Goal: Task Accomplishment & Management: Manage account settings

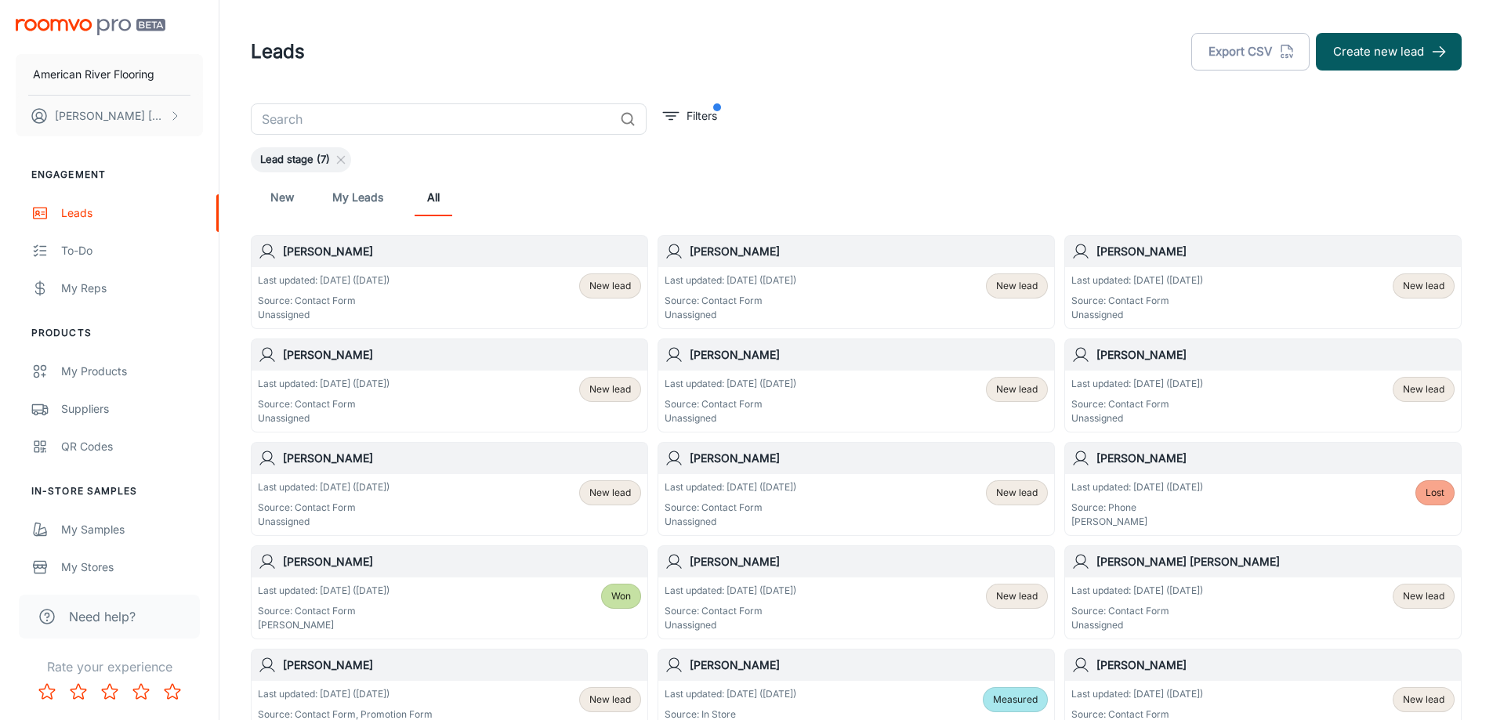
click at [1017, 291] on span "New lead" at bounding box center [1017, 286] width 42 height 14
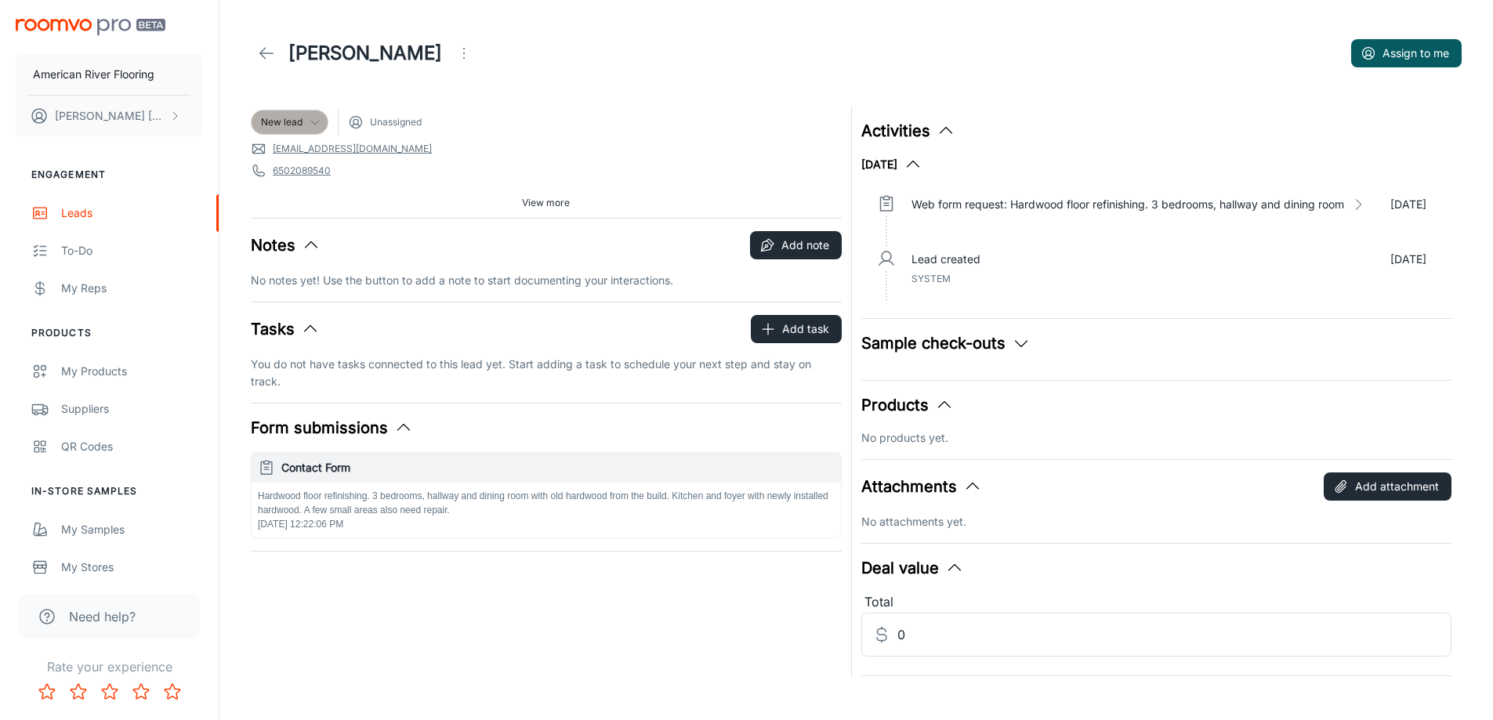
click at [314, 114] on div "New lead" at bounding box center [290, 122] width 78 height 25
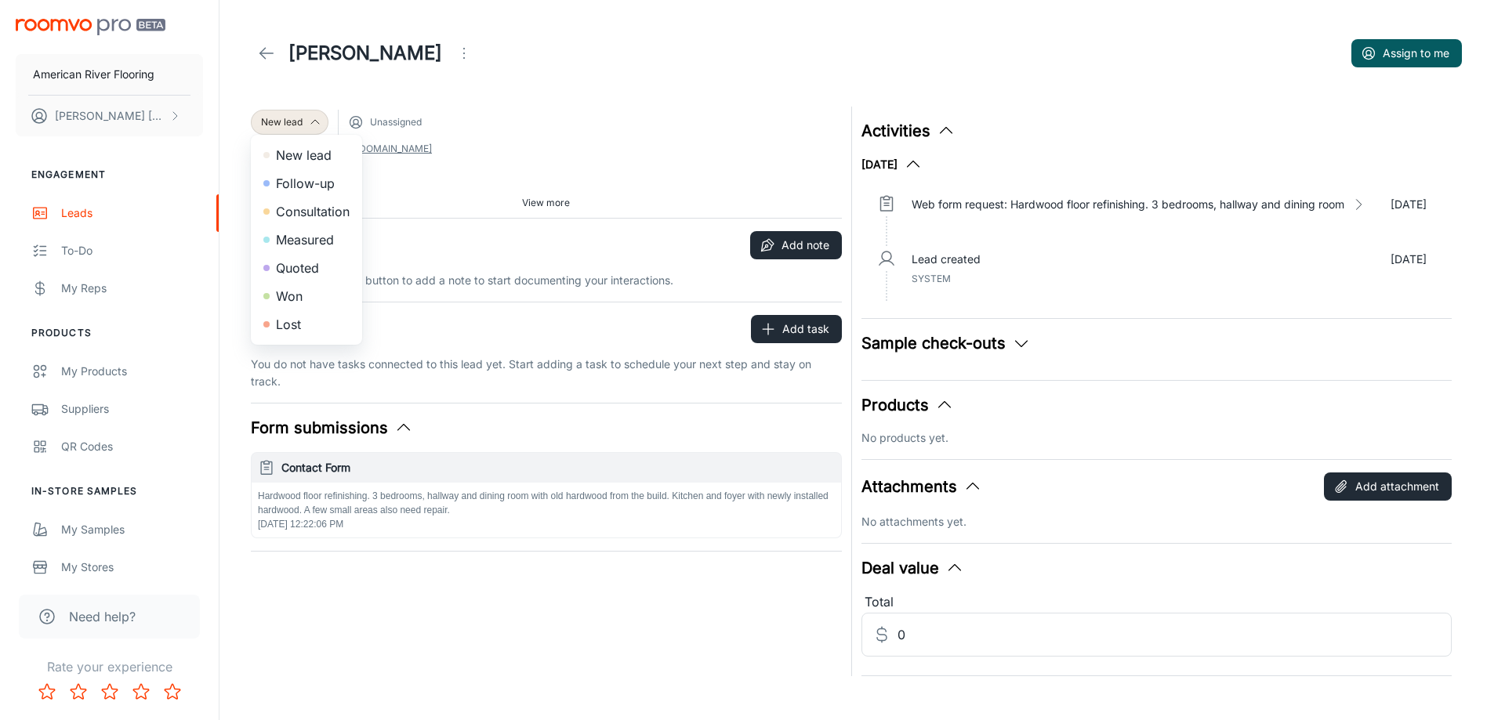
click at [309, 220] on li "Consultation" at bounding box center [306, 212] width 111 height 28
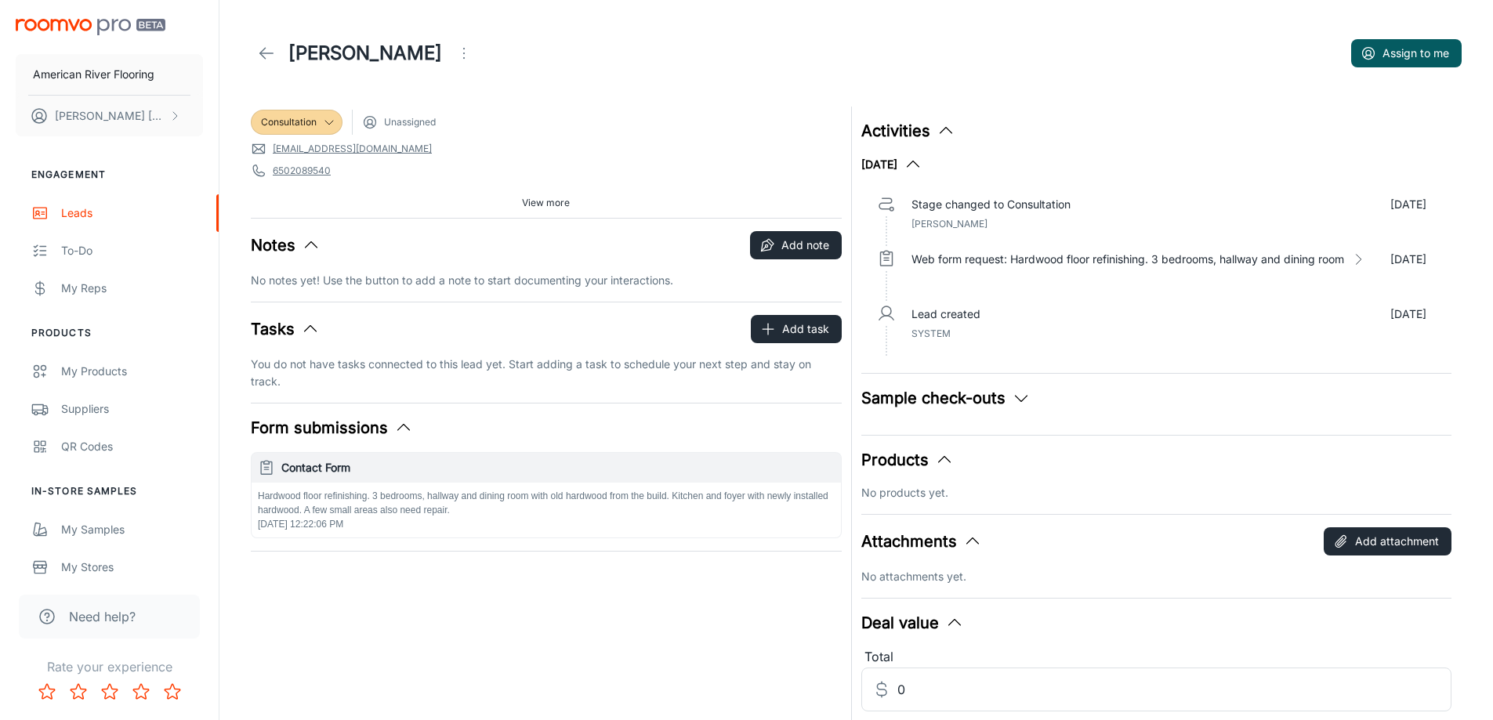
click at [391, 123] on span "Unassigned" at bounding box center [410, 122] width 52 height 14
click at [455, 49] on icon "Open menu" at bounding box center [464, 53] width 19 height 19
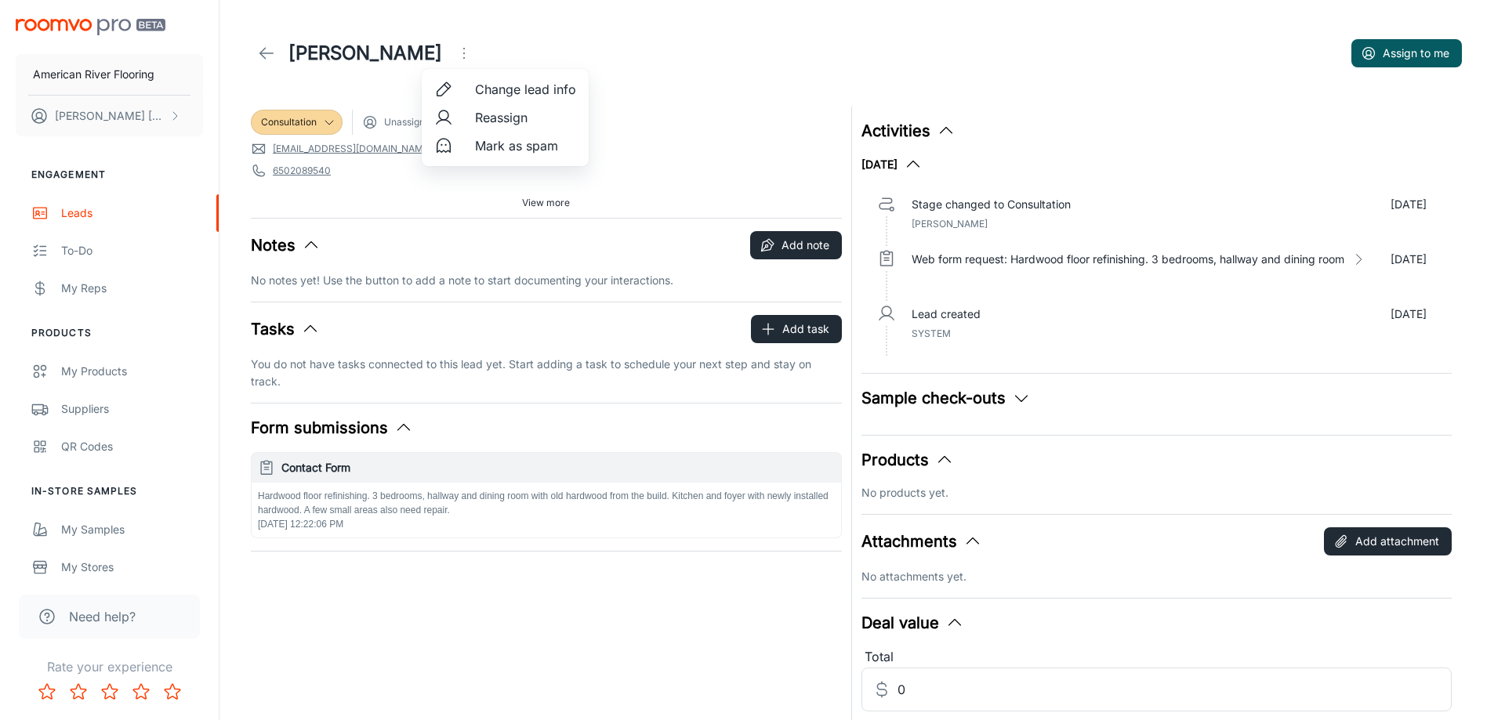
click at [482, 123] on span "Reassign" at bounding box center [525, 117] width 101 height 19
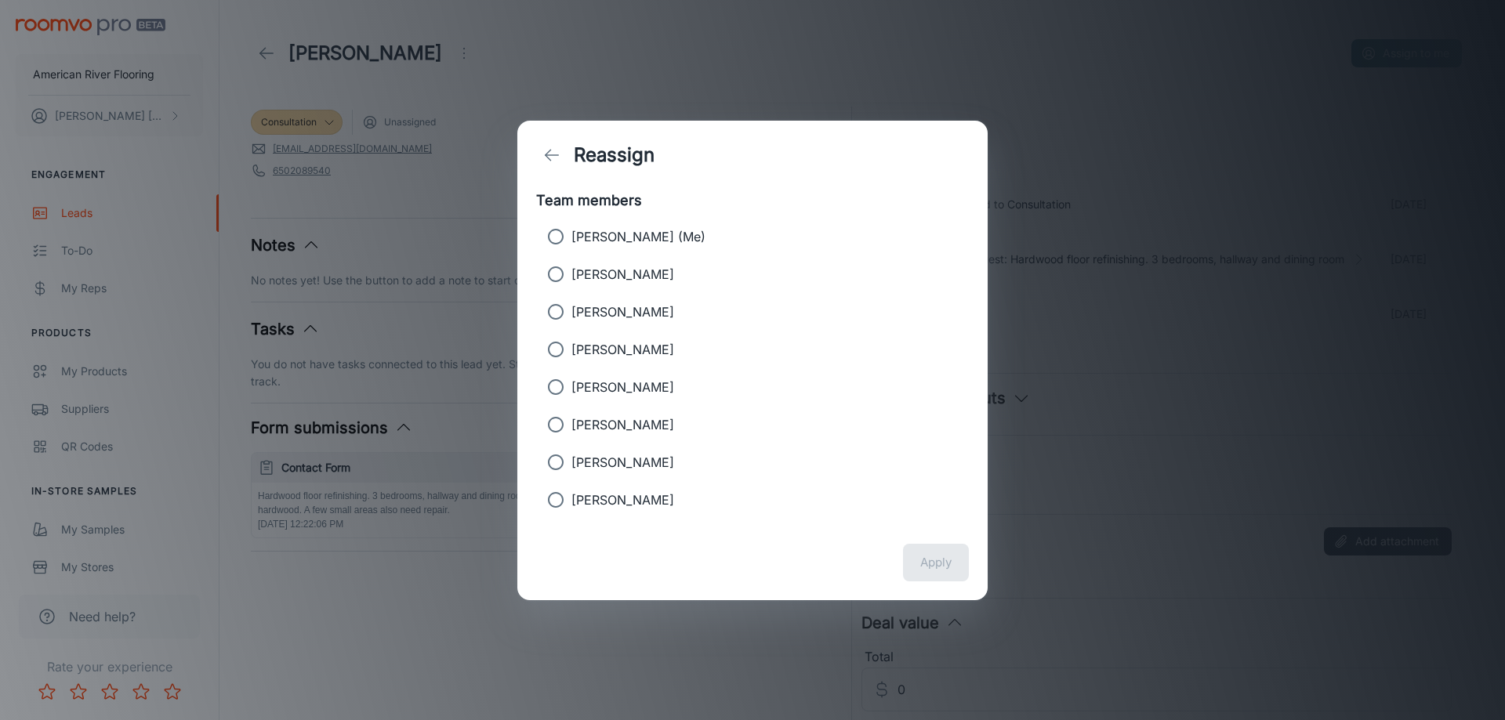
click at [608, 418] on p "[PERSON_NAME]" at bounding box center [622, 424] width 103 height 19
click at [571, 418] on input "[PERSON_NAME]" at bounding box center [555, 424] width 31 height 31
radio input "true"
click at [945, 557] on button "Apply" at bounding box center [936, 563] width 66 height 38
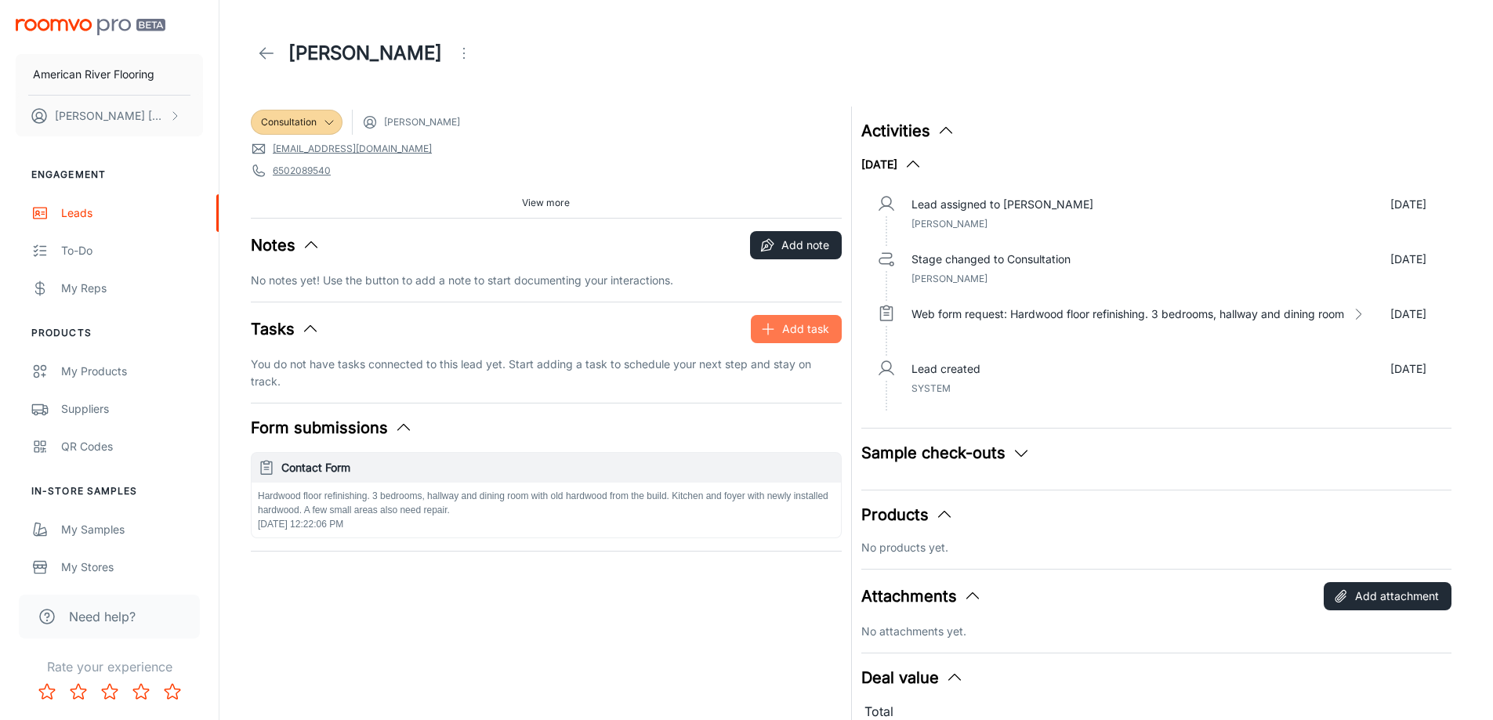
click at [816, 331] on button "Add task" at bounding box center [796, 329] width 91 height 28
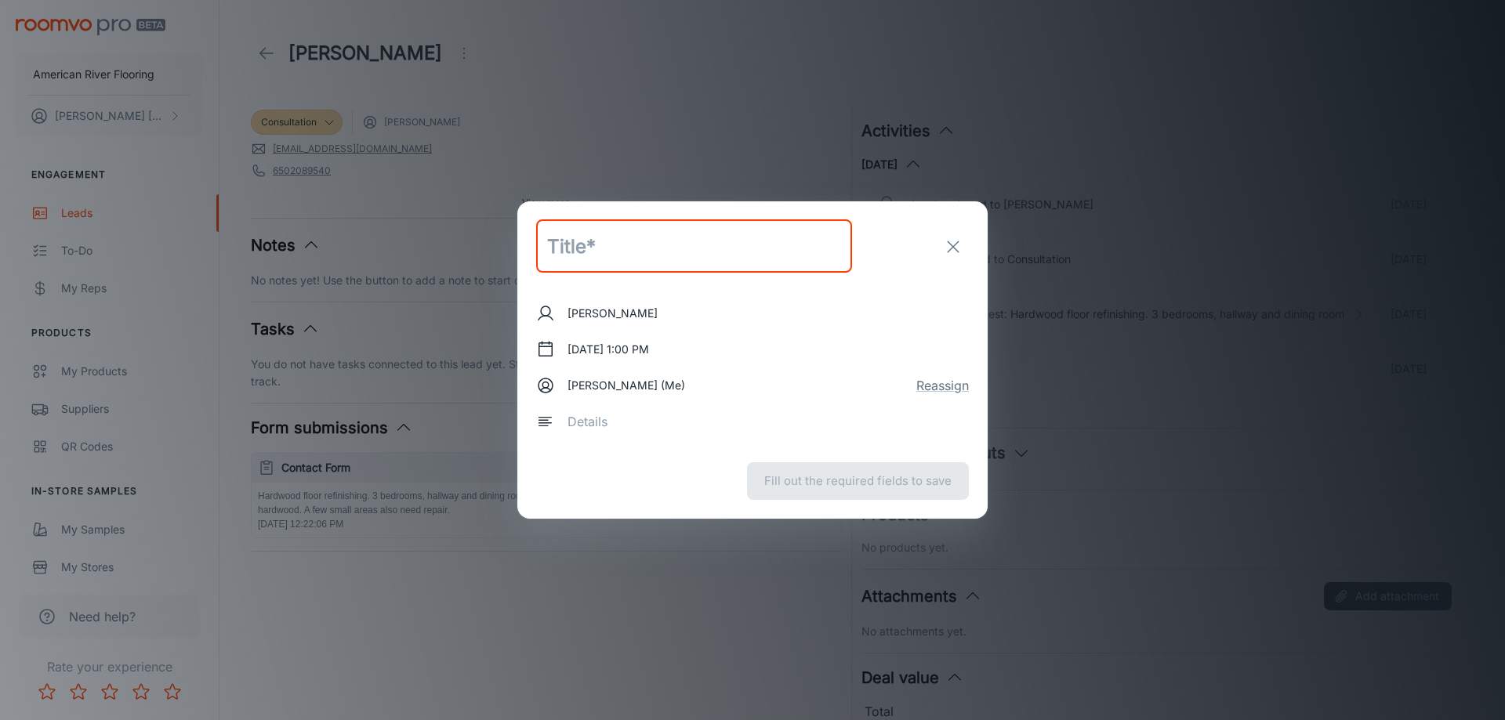
click at [952, 240] on icon "exit" at bounding box center [953, 246] width 19 height 19
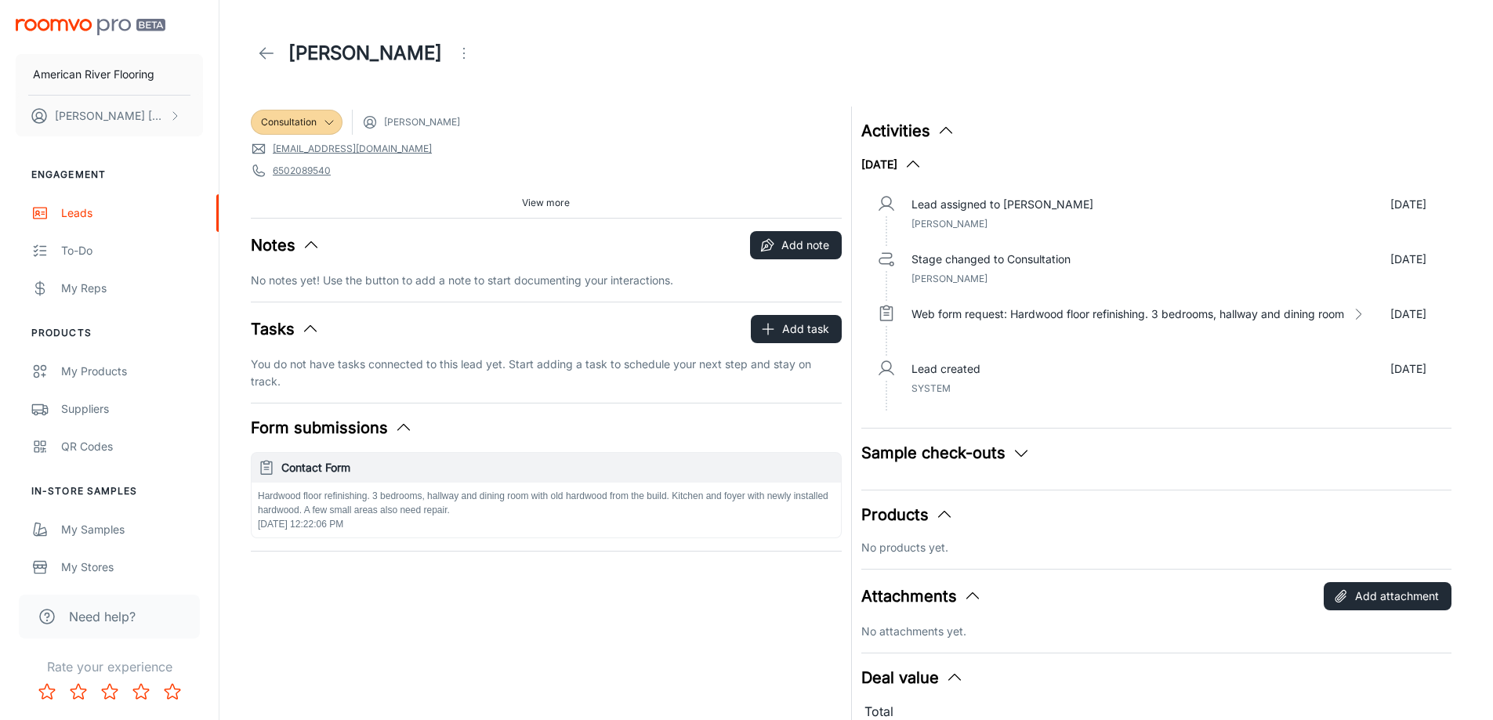
click at [265, 52] on icon at bounding box center [266, 53] width 19 height 19
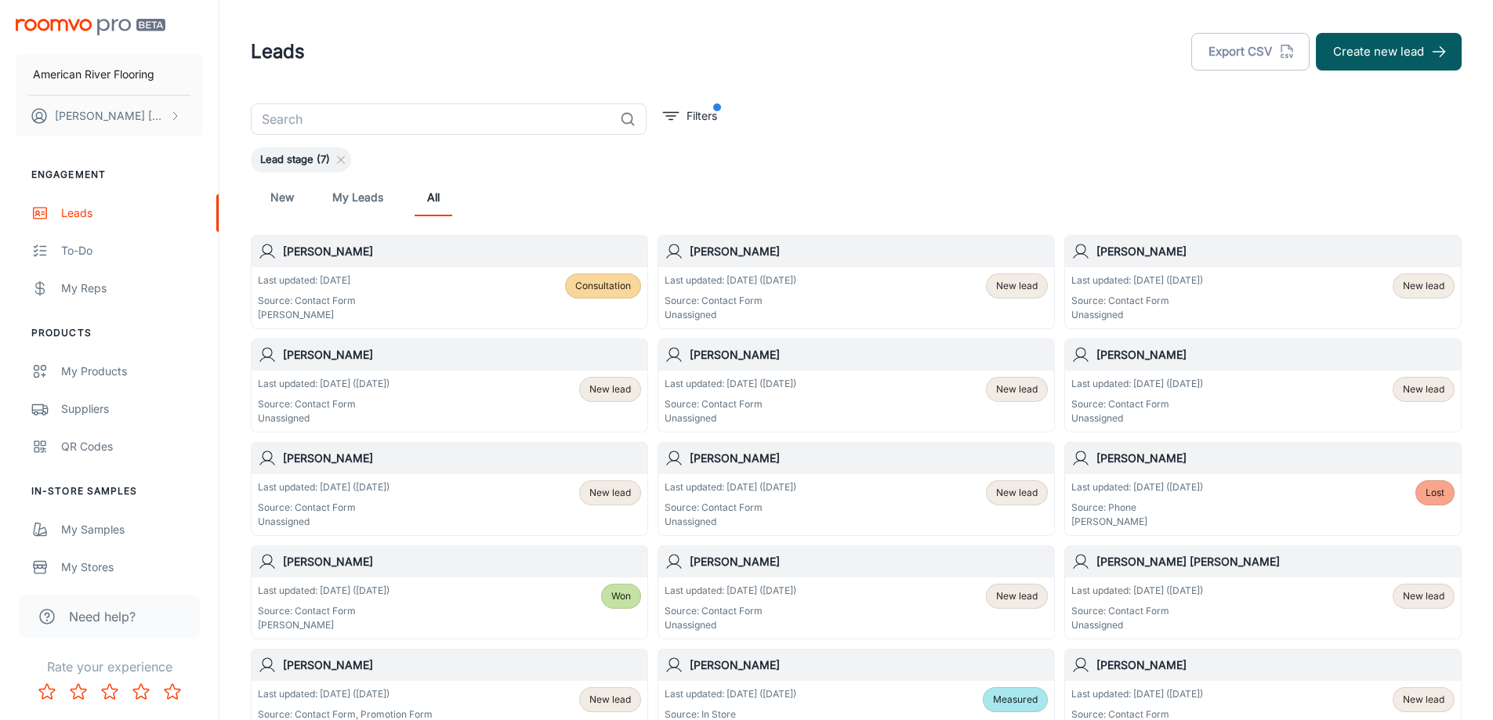
click at [1167, 314] on p "Unassigned" at bounding box center [1137, 315] width 132 height 14
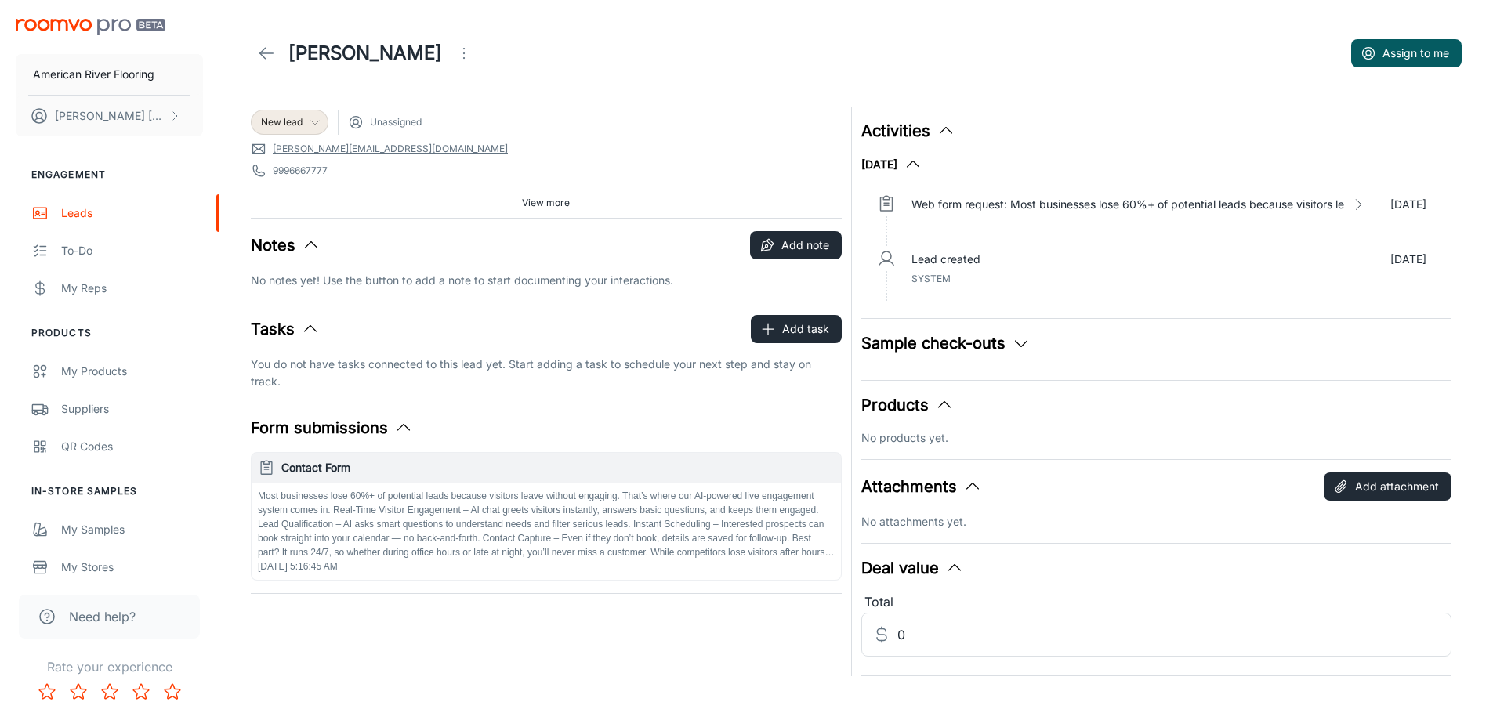
click at [310, 130] on div "New lead" at bounding box center [290, 122] width 78 height 25
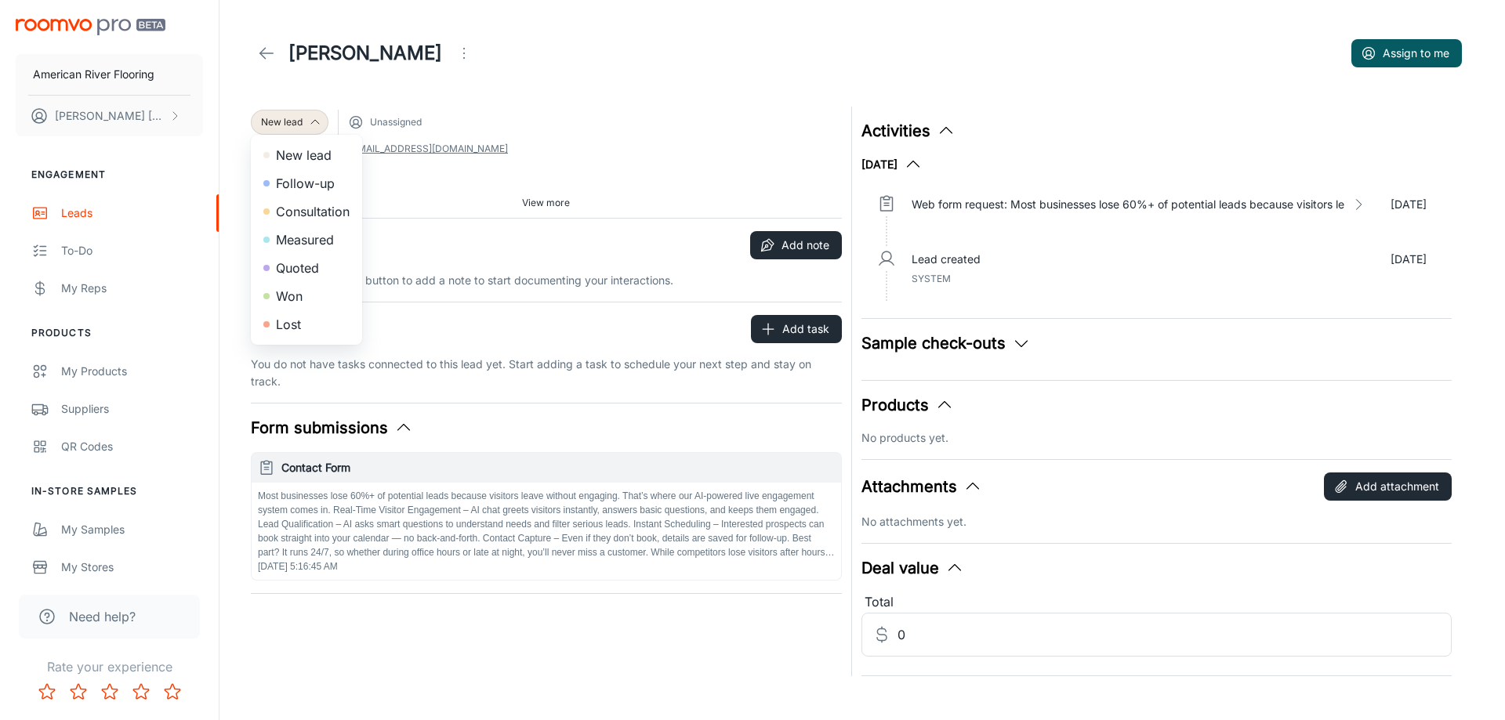
click at [427, 54] on div at bounding box center [752, 360] width 1505 height 720
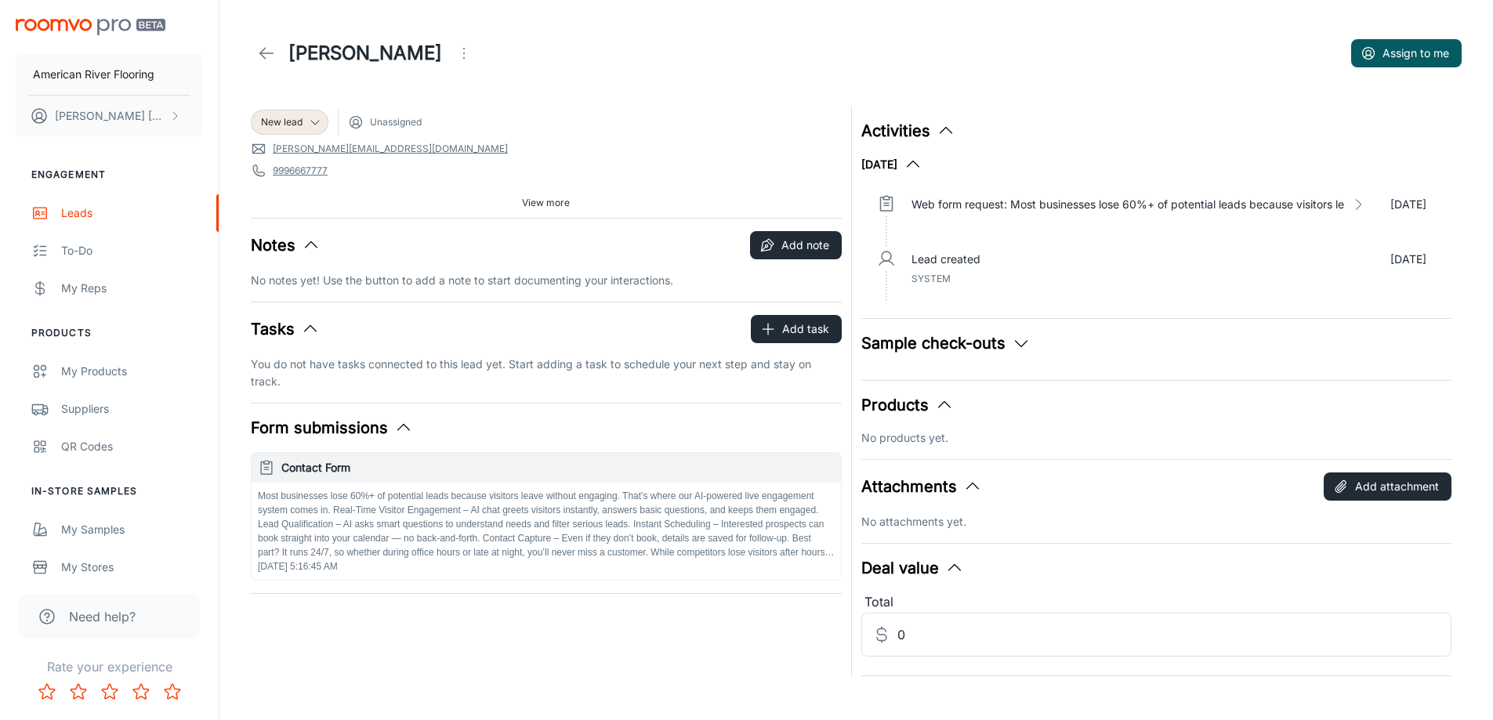
click at [455, 56] on icon "Open menu" at bounding box center [464, 53] width 19 height 19
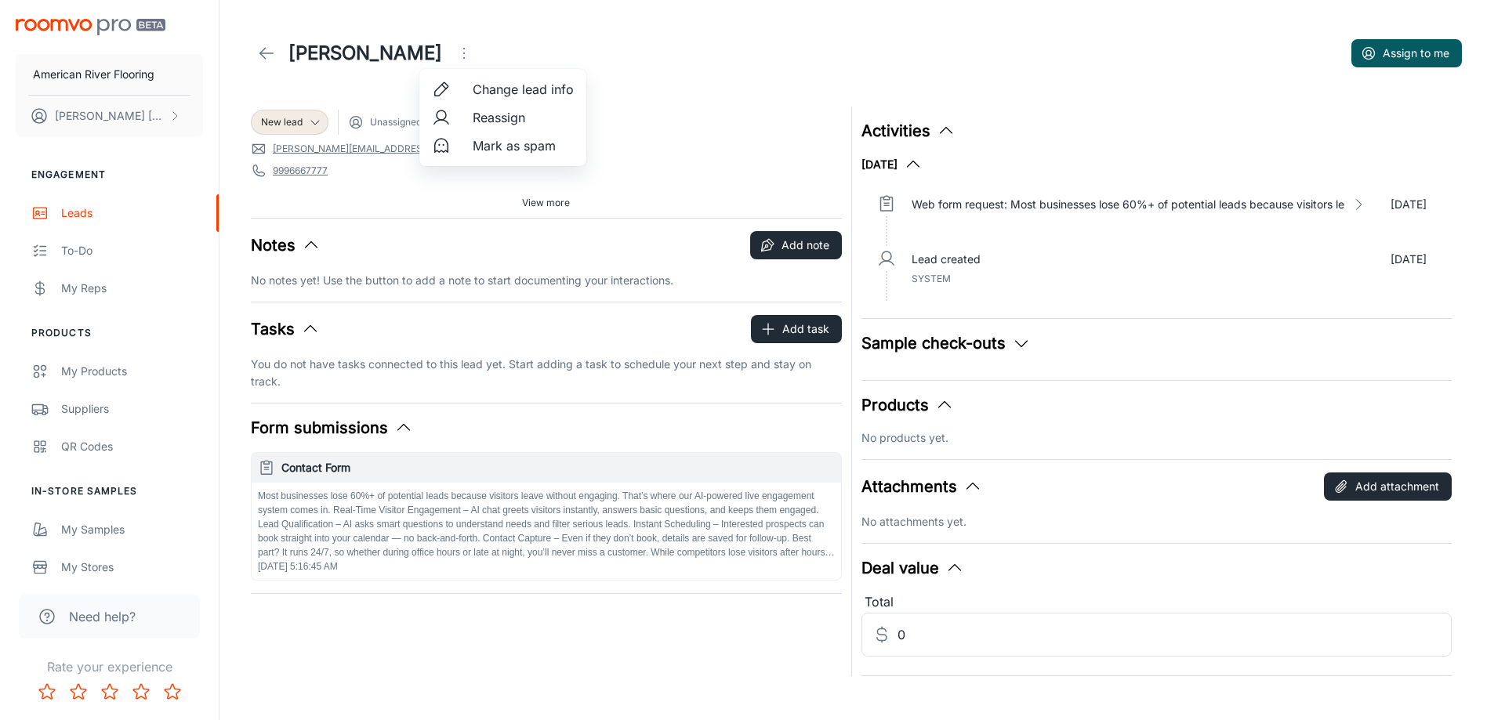
click at [462, 145] on li "Mark as spam" at bounding box center [502, 146] width 167 height 28
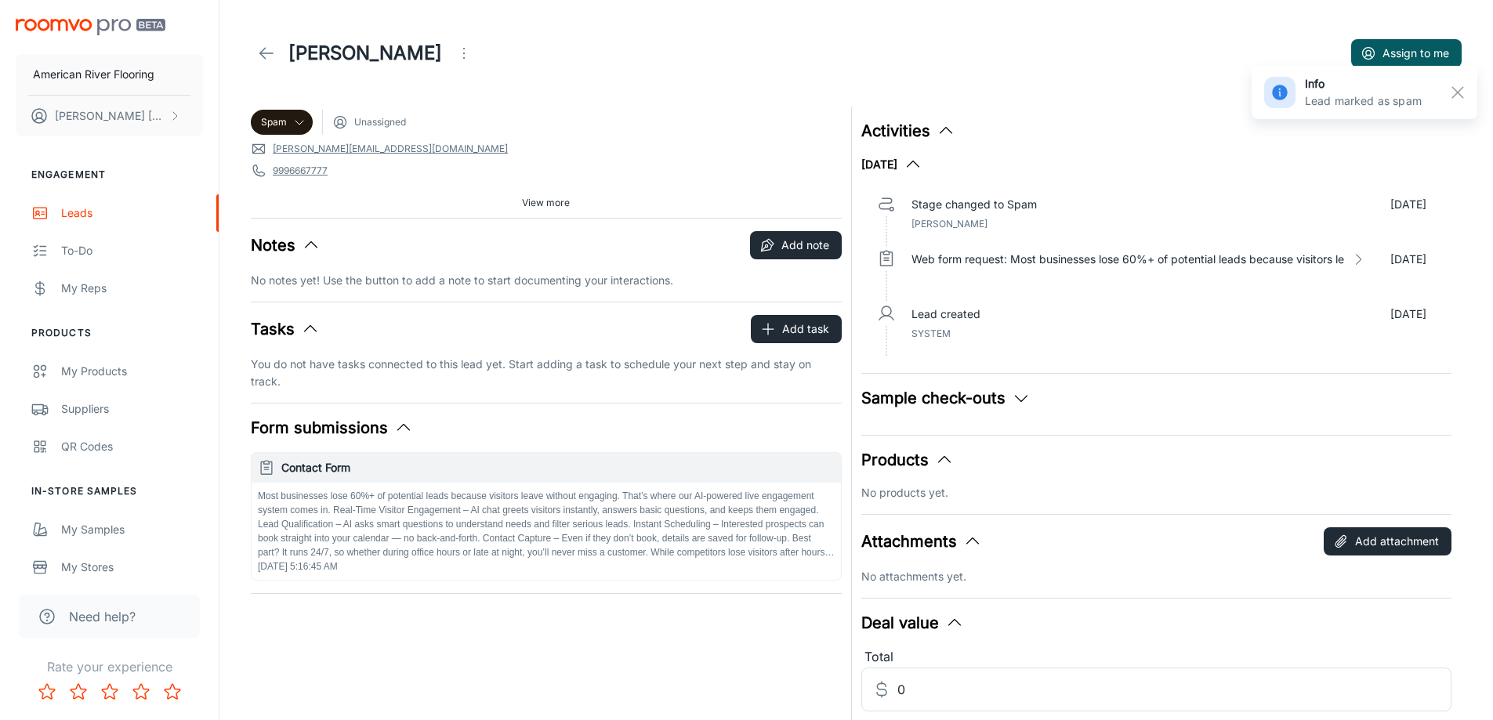
click at [271, 45] on icon at bounding box center [266, 53] width 19 height 19
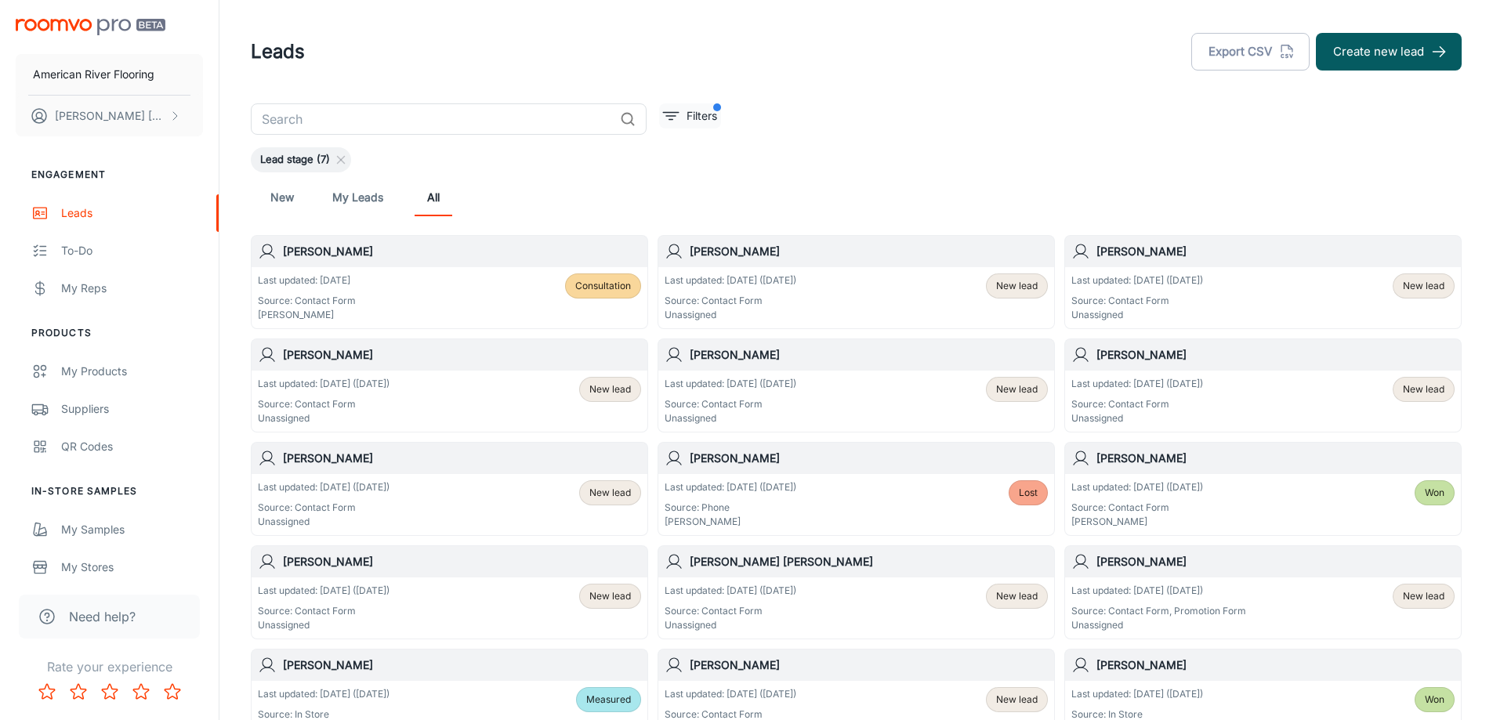
click at [698, 125] on button "Filters" at bounding box center [690, 115] width 62 height 25
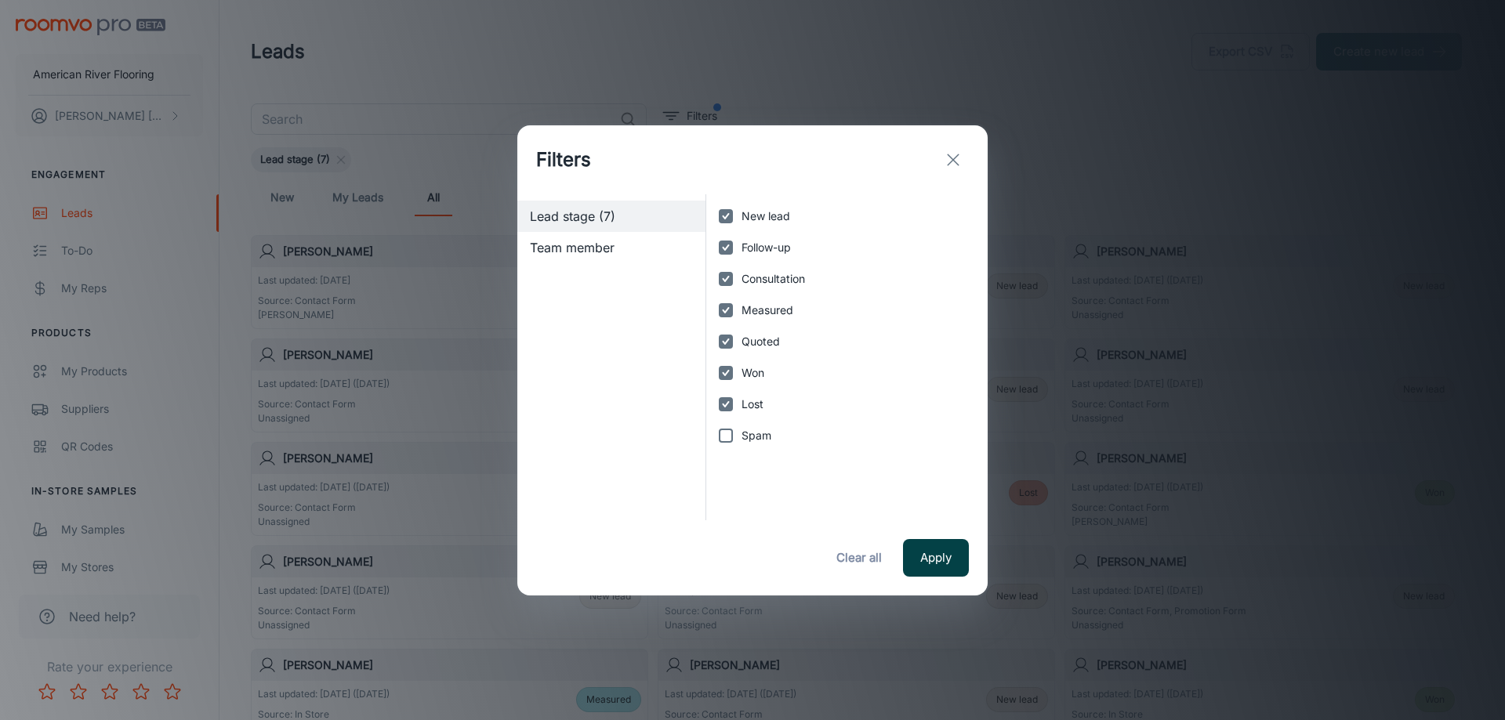
click at [939, 557] on button "Apply" at bounding box center [936, 558] width 66 height 38
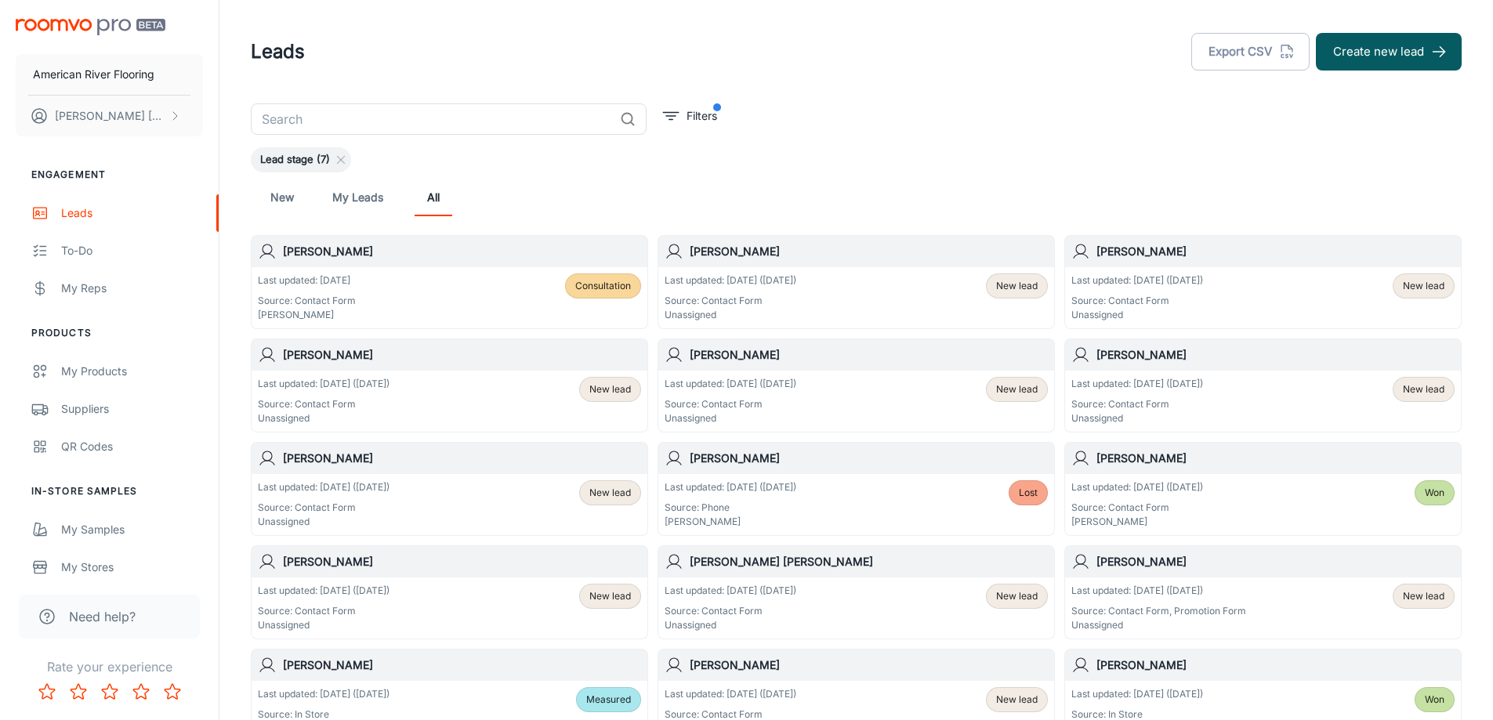
click at [1203, 292] on div "Last updated: [DATE] ([DATE]) Source: Contact Form Unassigned" at bounding box center [1137, 298] width 132 height 49
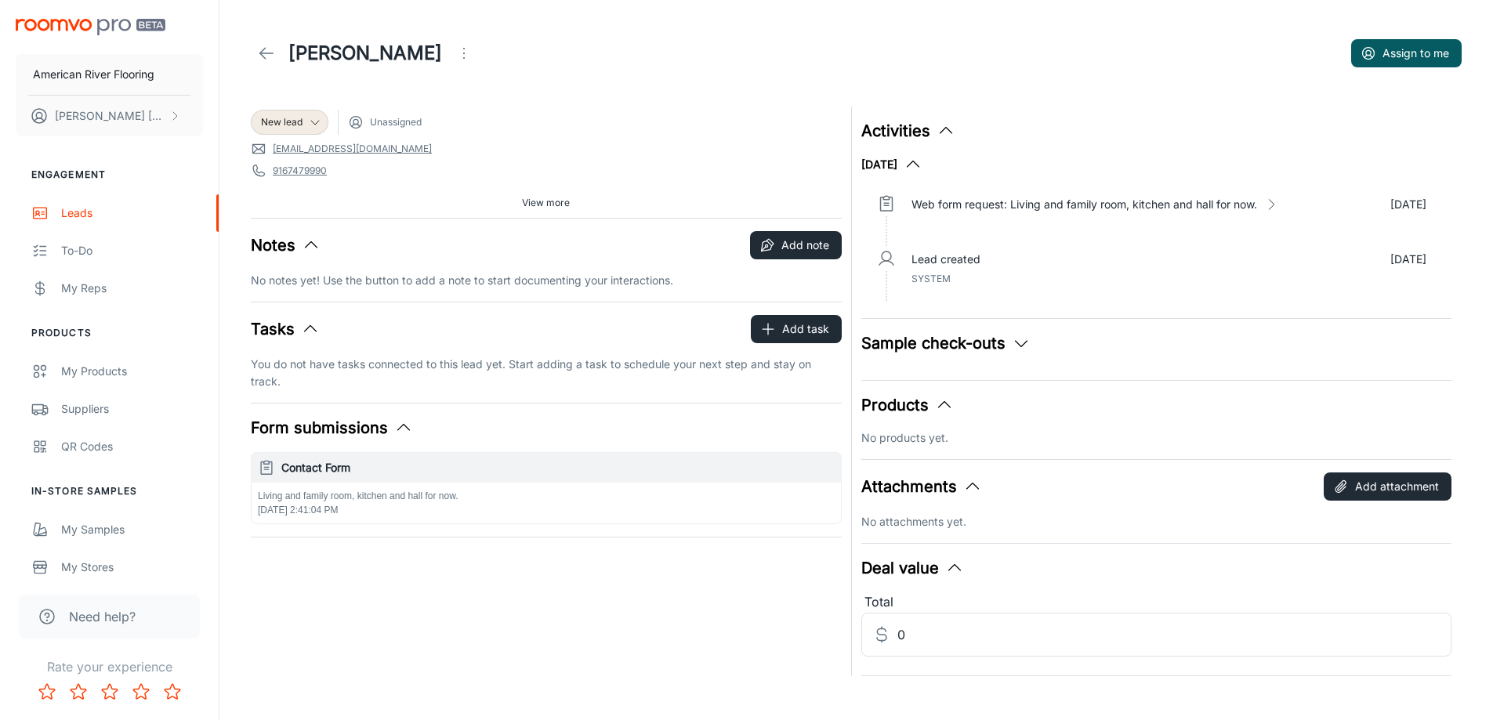
click at [282, 62] on div "[PERSON_NAME]" at bounding box center [365, 53] width 229 height 31
click at [279, 46] on link at bounding box center [266, 53] width 31 height 31
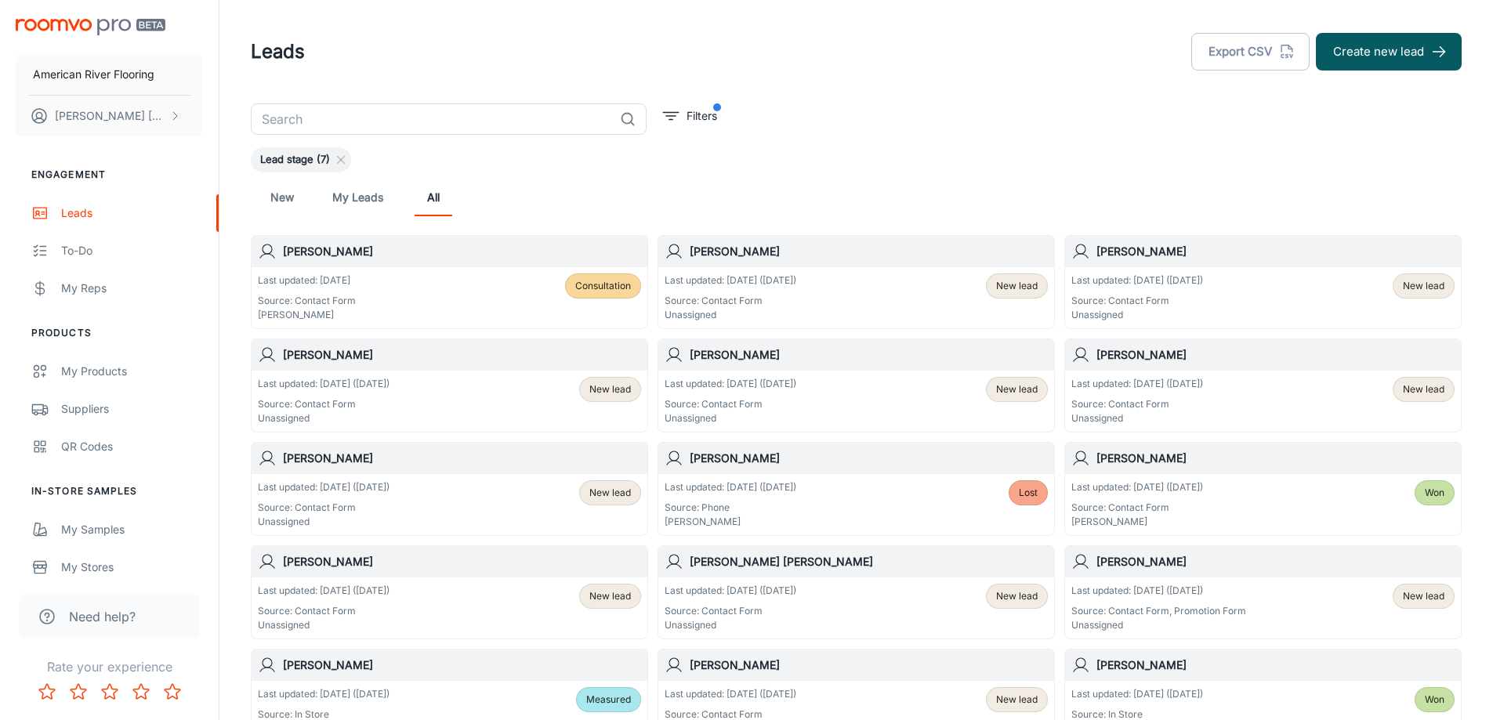
click at [523, 402] on div "Last updated: [DATE] ([DATE]) Source: Contact Form Unassigned New lead" at bounding box center [449, 401] width 383 height 49
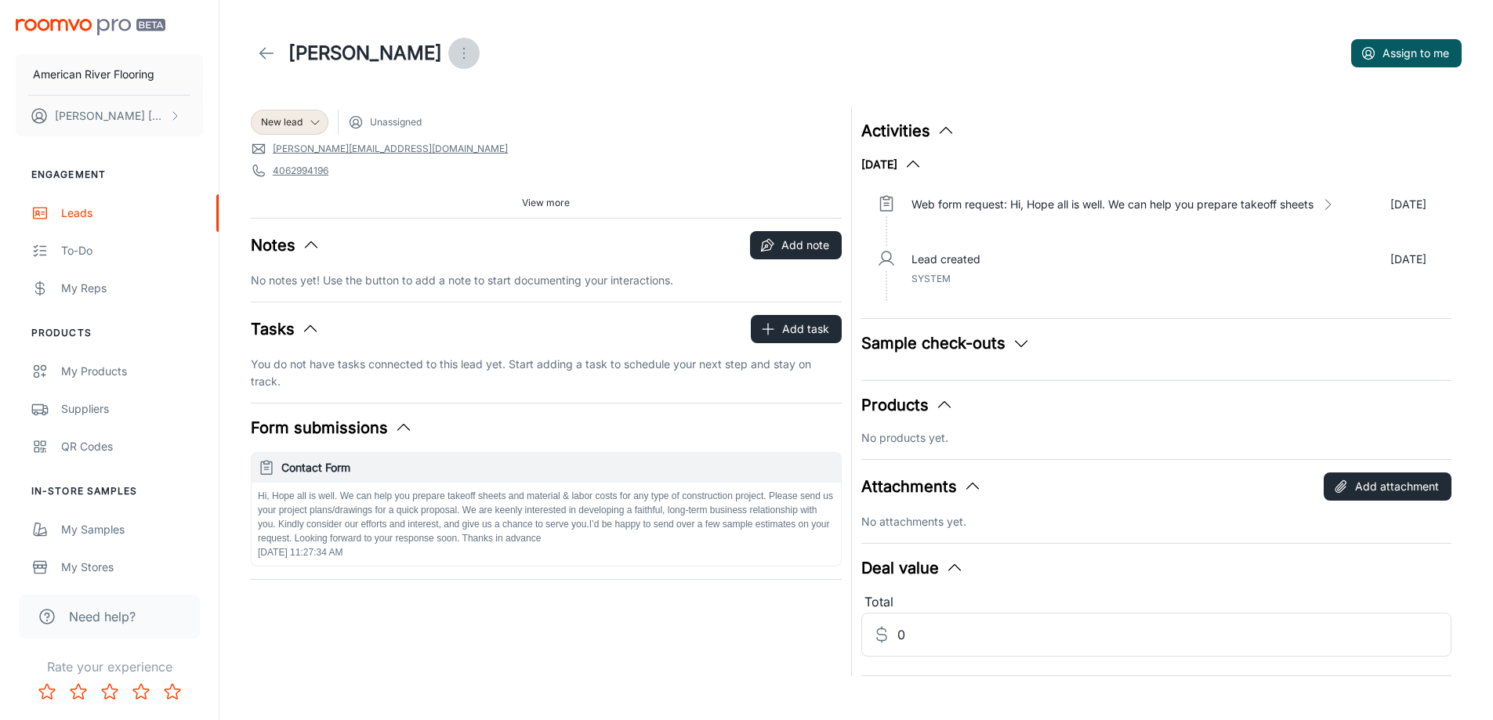
click at [448, 53] on button "Open menu" at bounding box center [463, 53] width 31 height 31
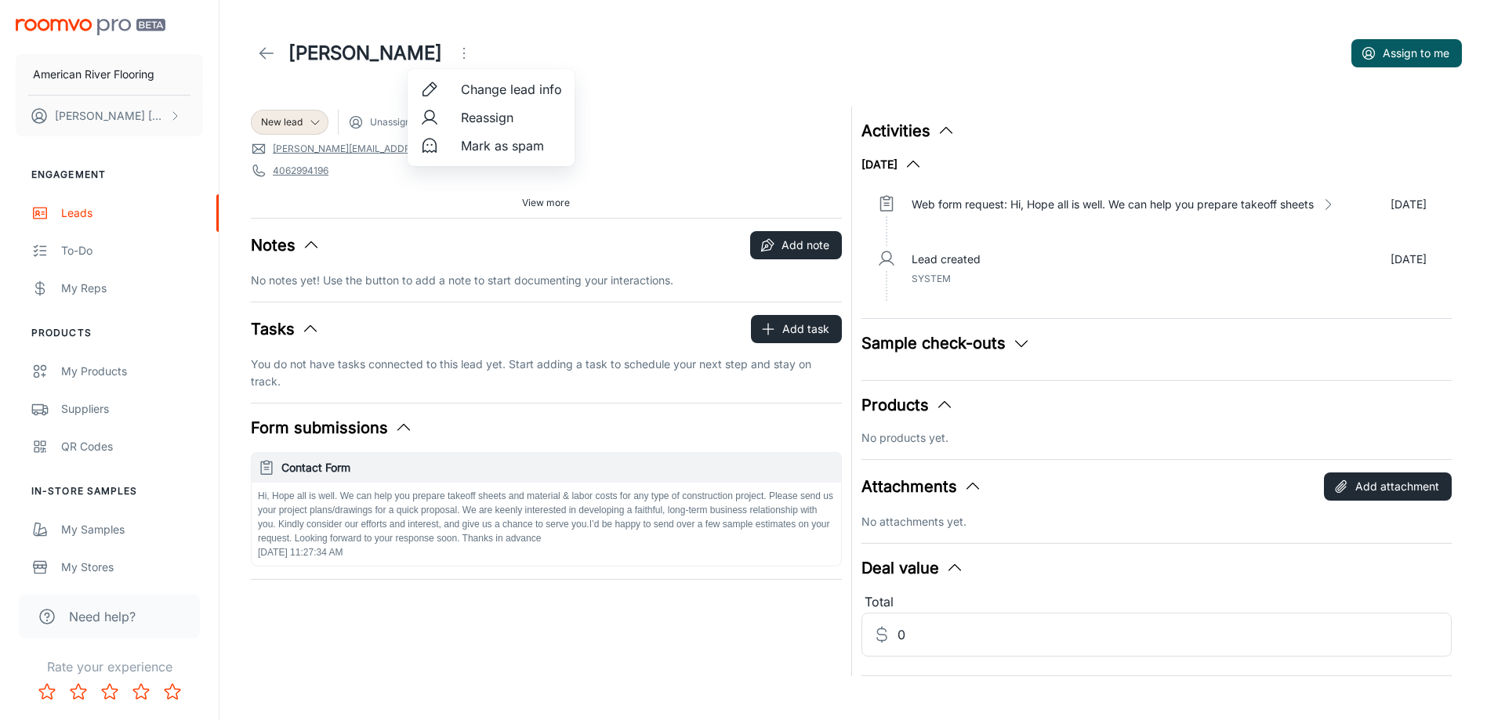
click at [452, 157] on li "Mark as spam" at bounding box center [491, 146] width 167 height 28
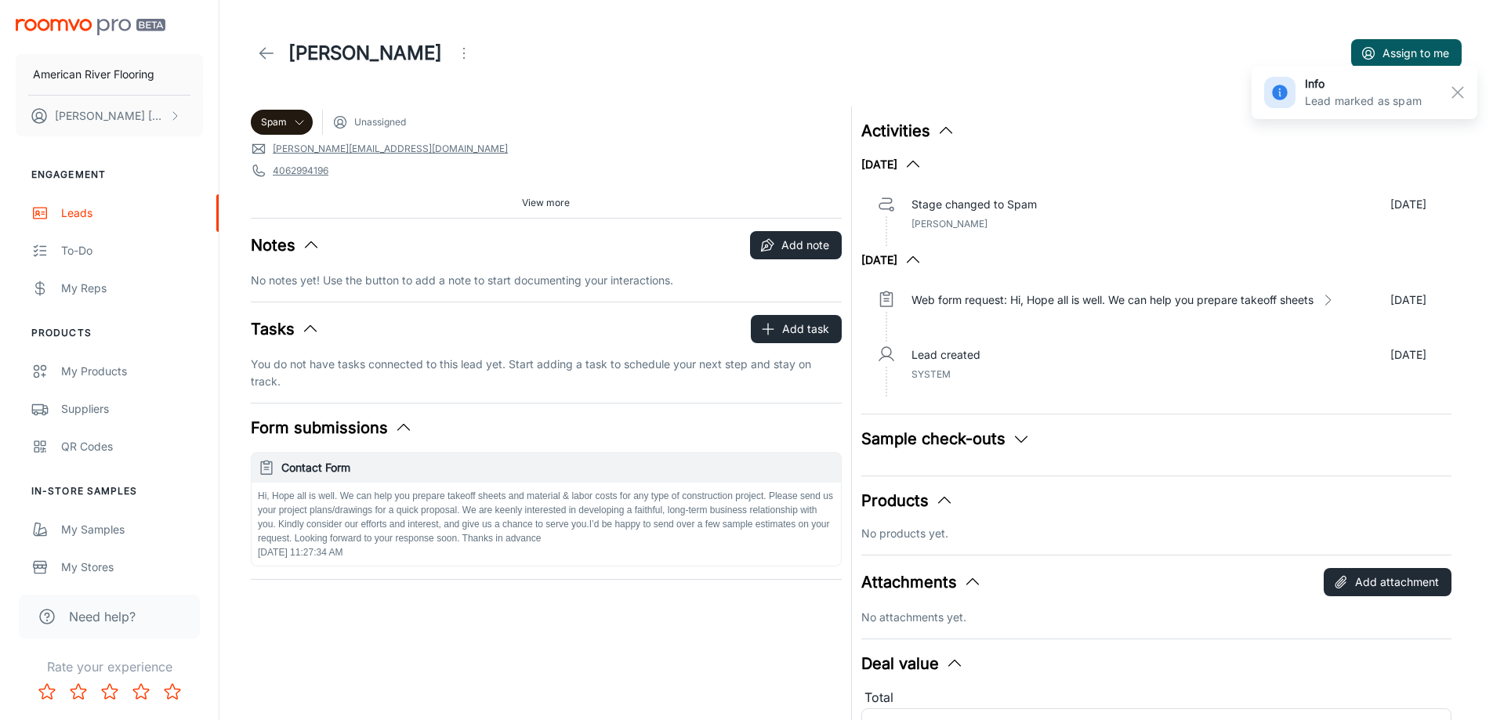
click at [269, 51] on icon at bounding box center [266, 53] width 19 height 19
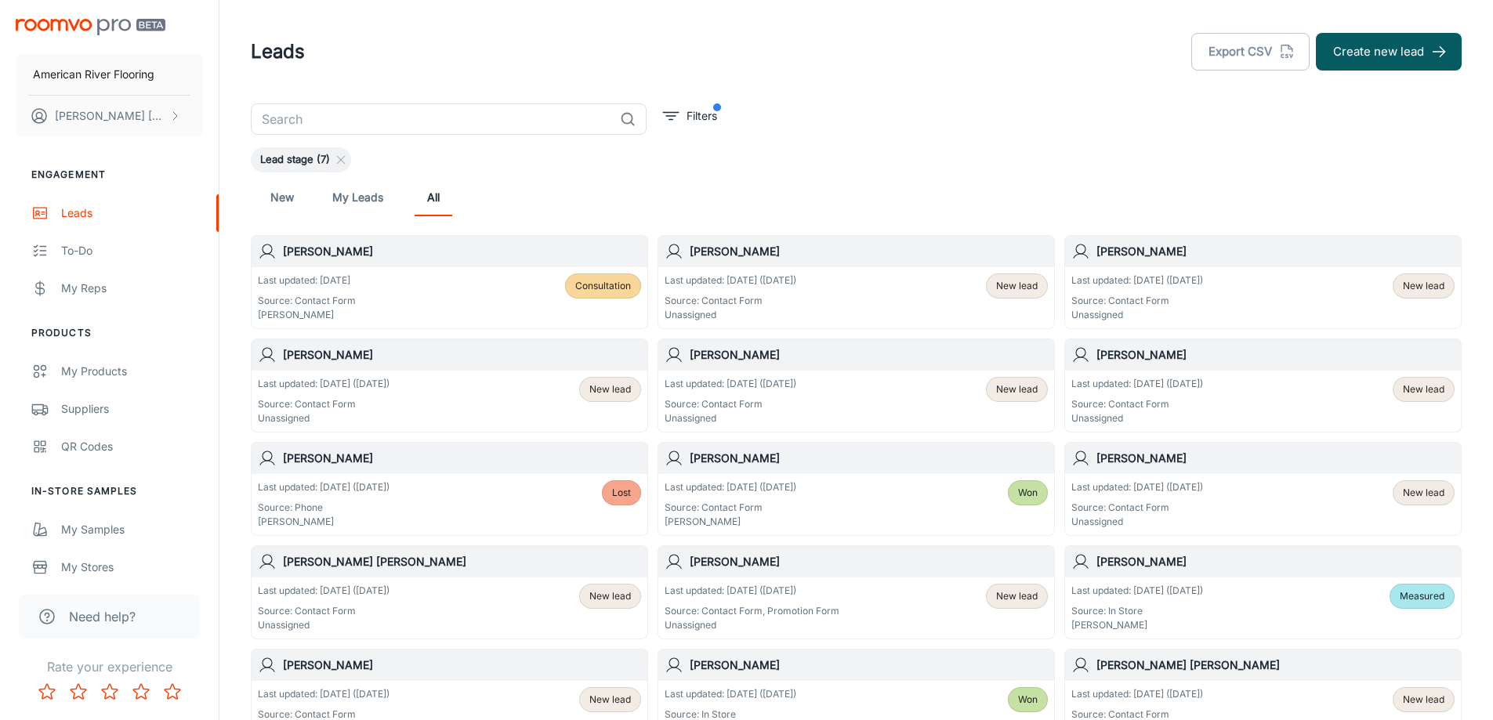
click at [517, 379] on div "Last updated: [DATE] ([DATE]) Source: Contact Form Unassigned New lead" at bounding box center [449, 401] width 383 height 49
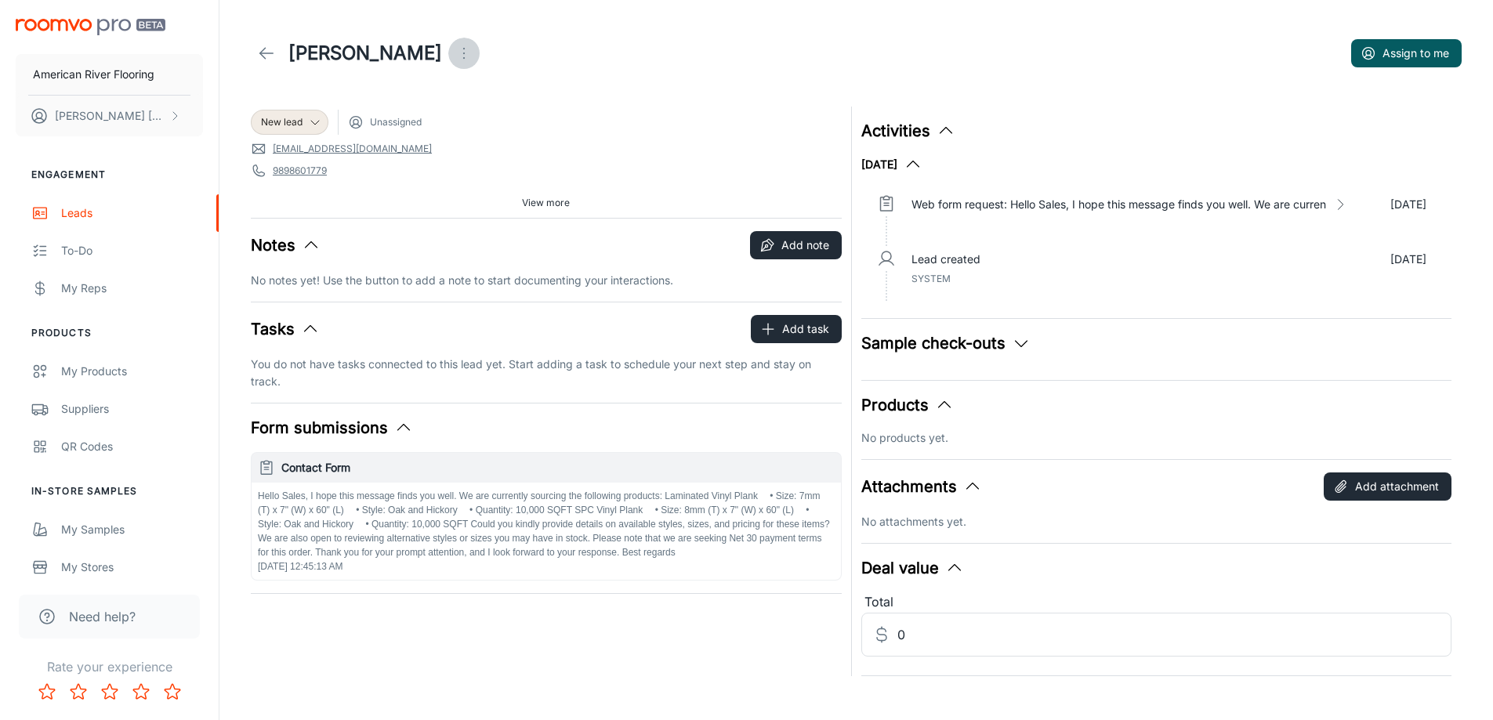
click at [455, 51] on icon "Open menu" at bounding box center [464, 53] width 19 height 19
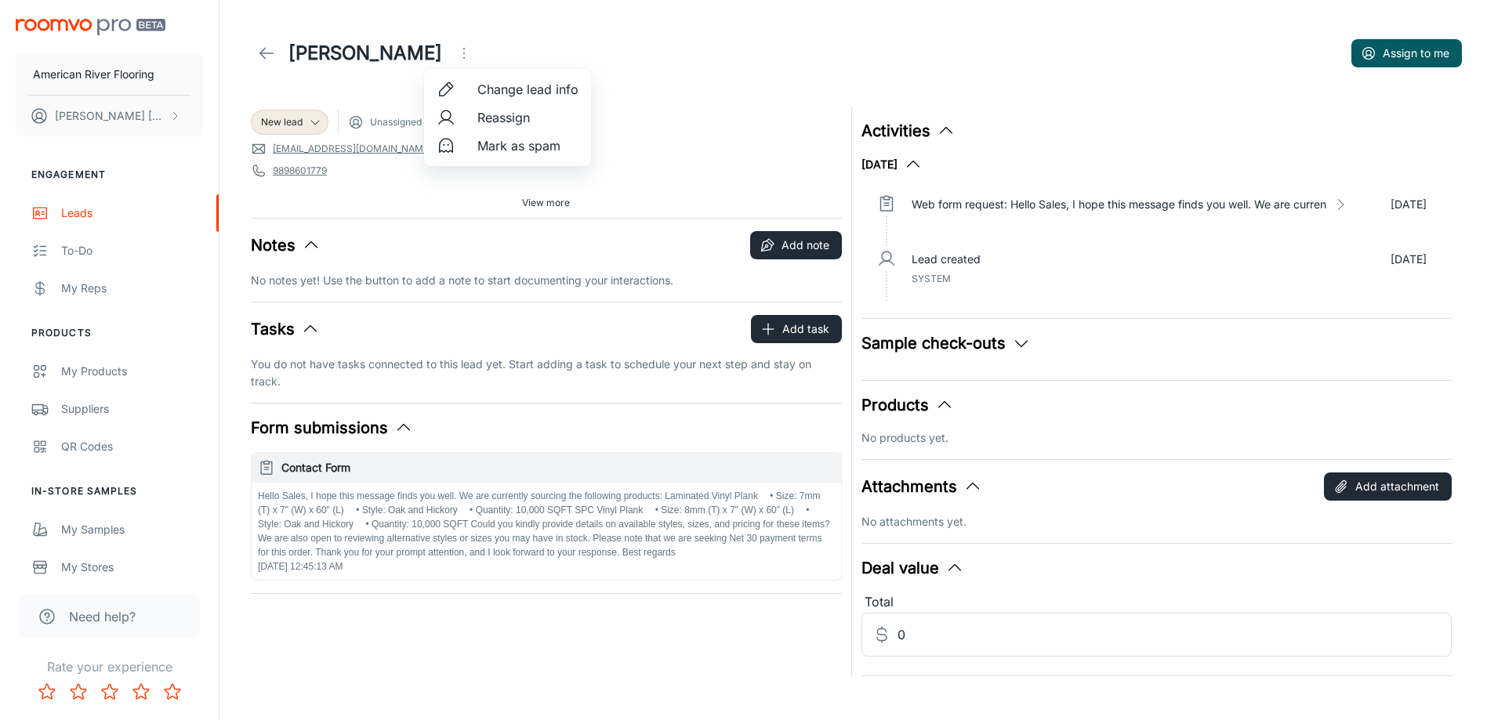
click at [468, 144] on li "Mark as spam" at bounding box center [507, 146] width 167 height 28
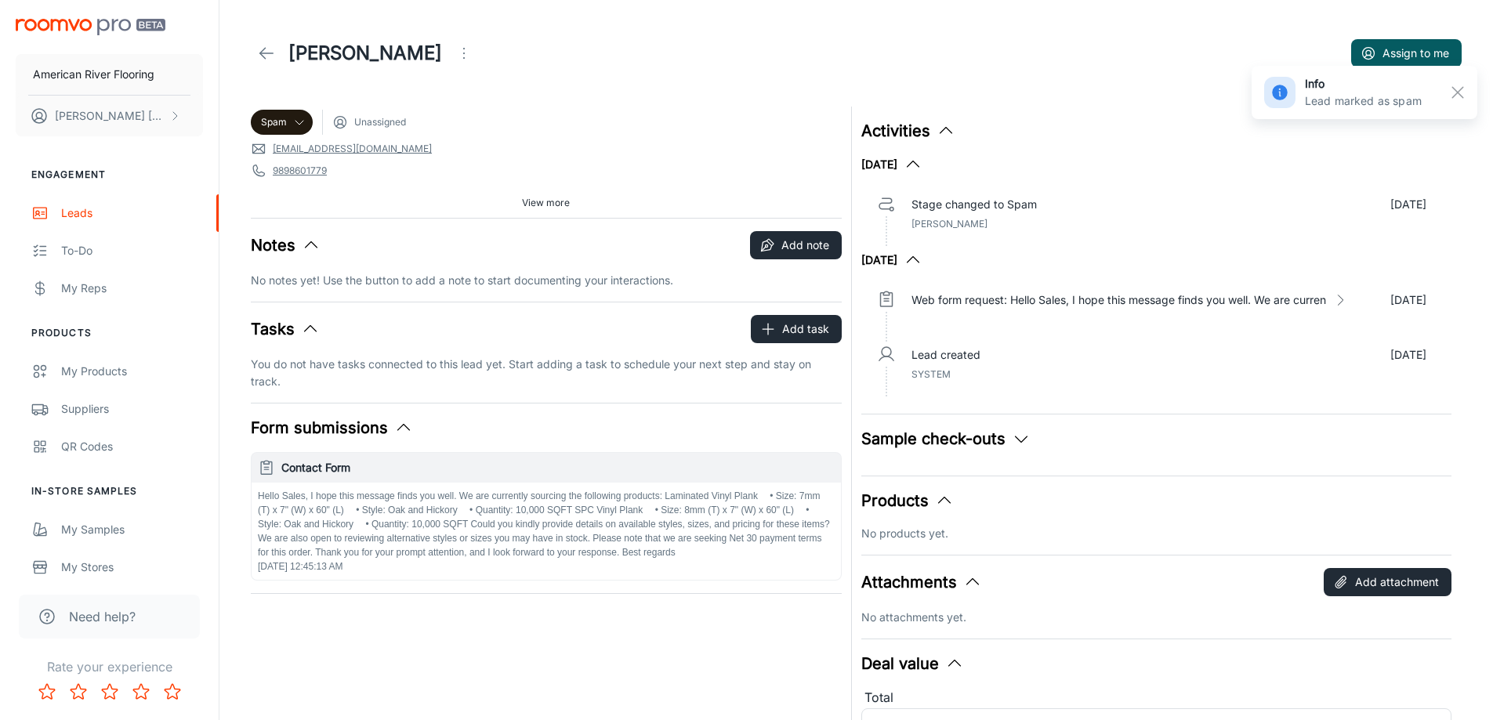
click at [267, 47] on icon at bounding box center [266, 53] width 19 height 19
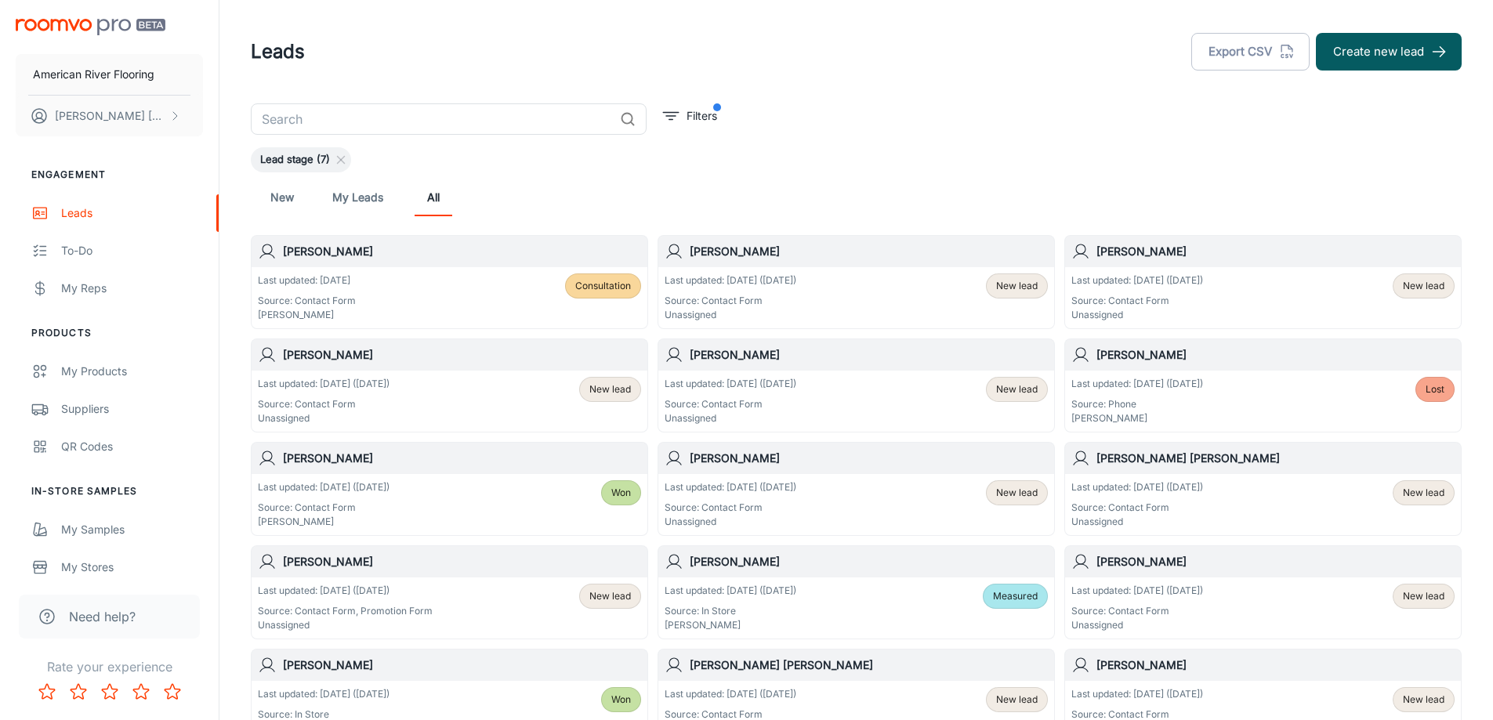
click at [543, 368] on div "[PERSON_NAME]" at bounding box center [450, 354] width 396 height 31
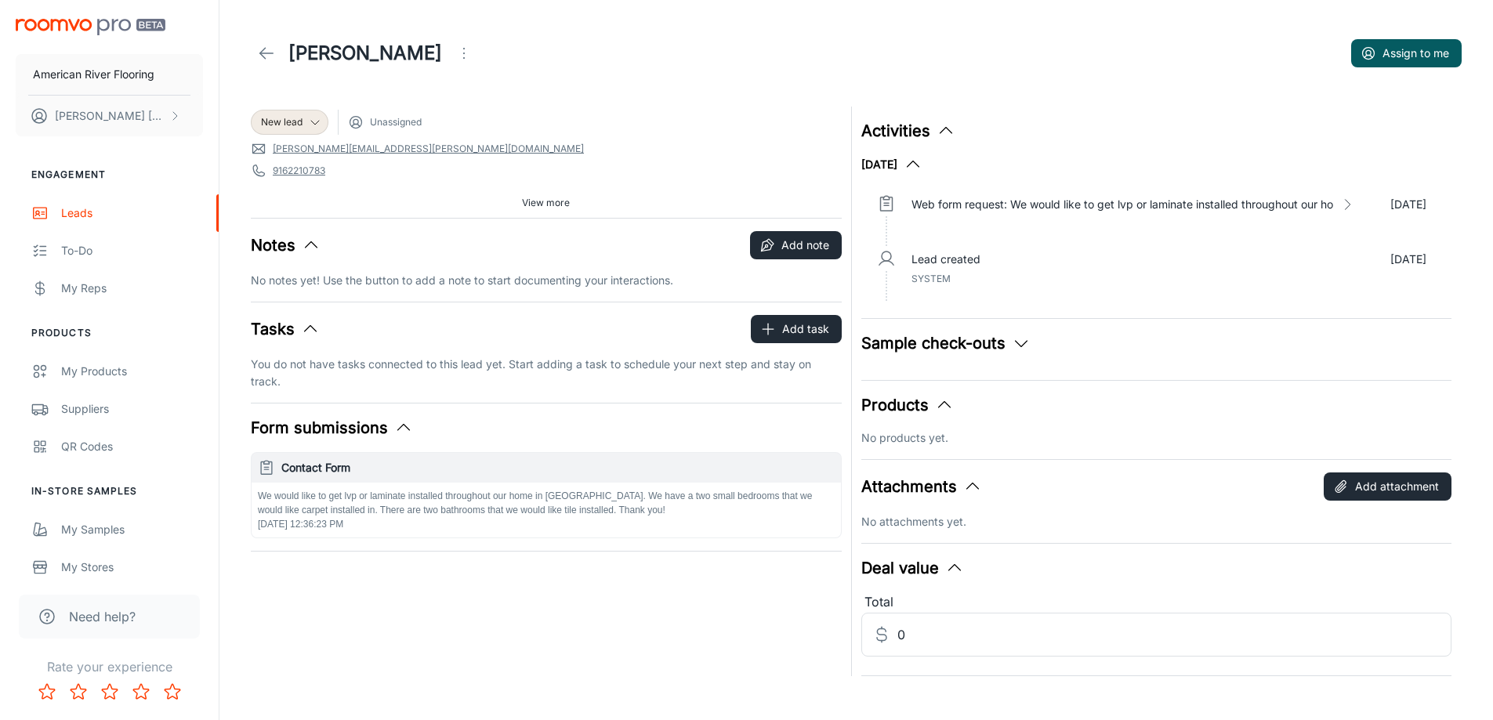
click at [263, 53] on icon at bounding box center [266, 53] width 19 height 19
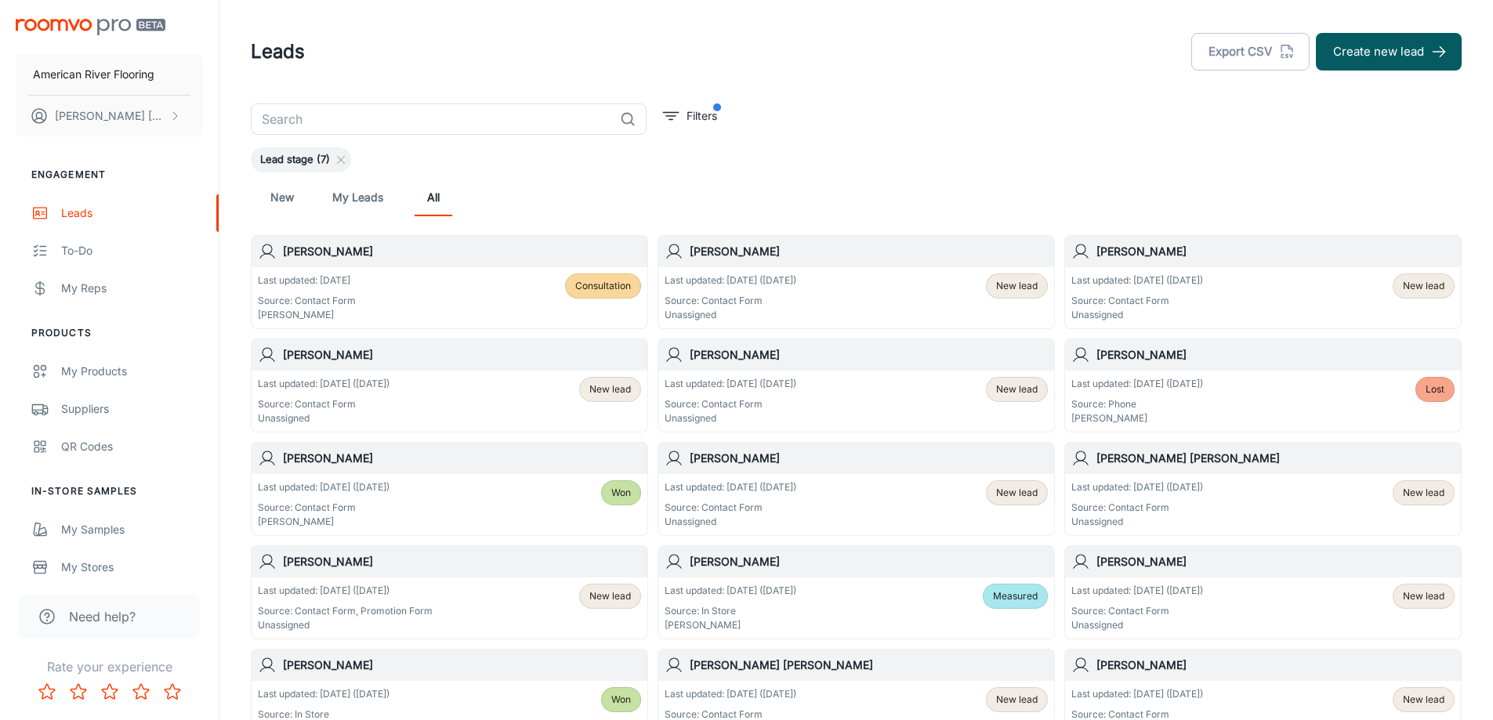
click at [785, 393] on div "Last updated: [DATE] ([DATE]) Source: Contact Form Unassigned" at bounding box center [731, 401] width 132 height 49
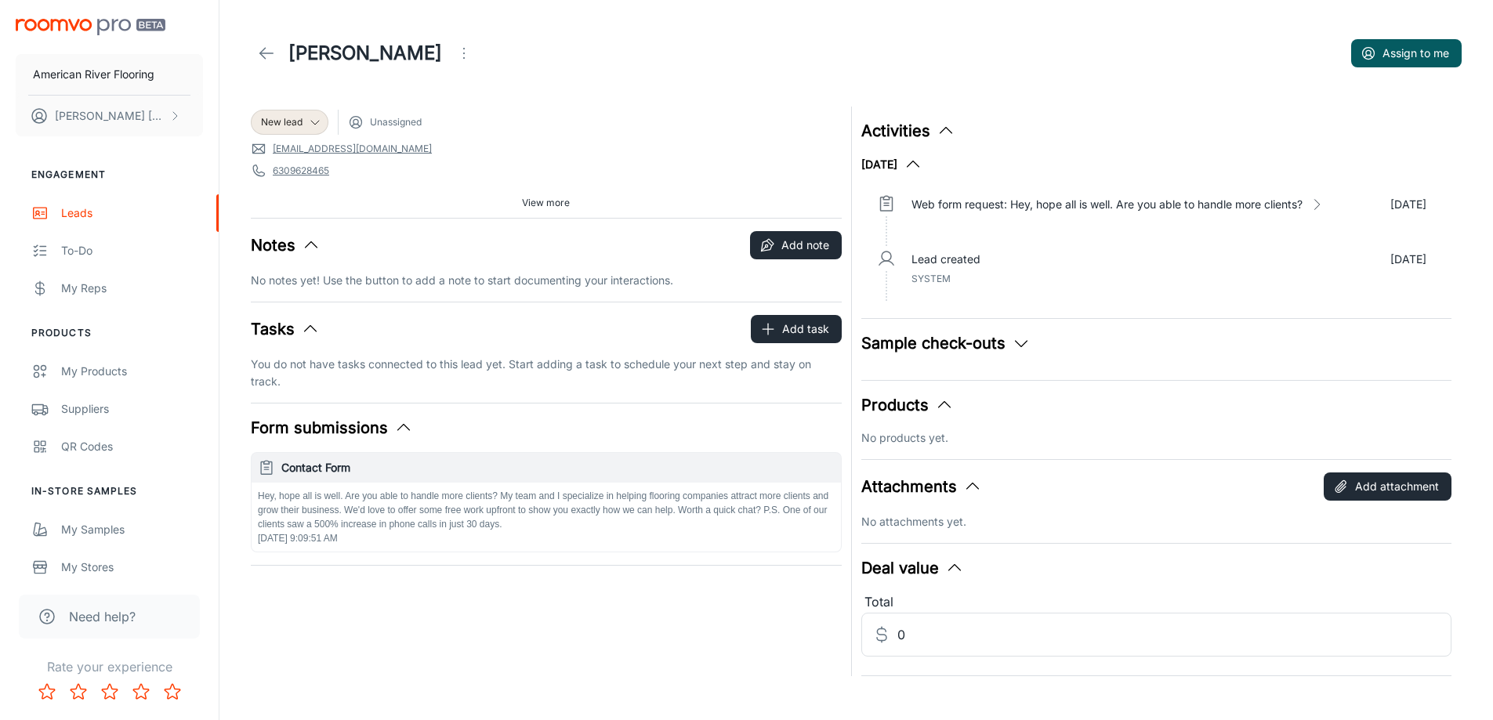
click at [455, 59] on icon "Open menu" at bounding box center [464, 53] width 19 height 19
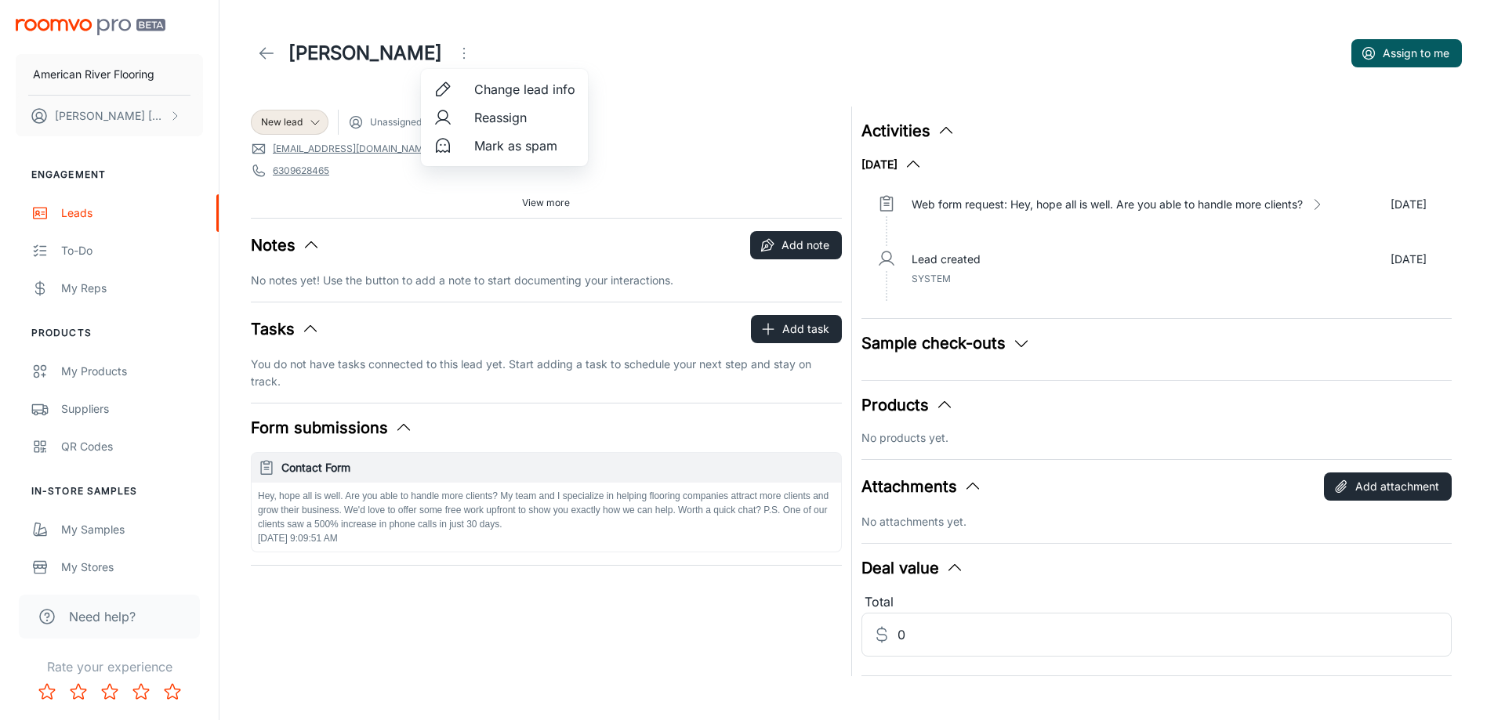
click at [487, 147] on span "Mark as spam" at bounding box center [524, 145] width 101 height 19
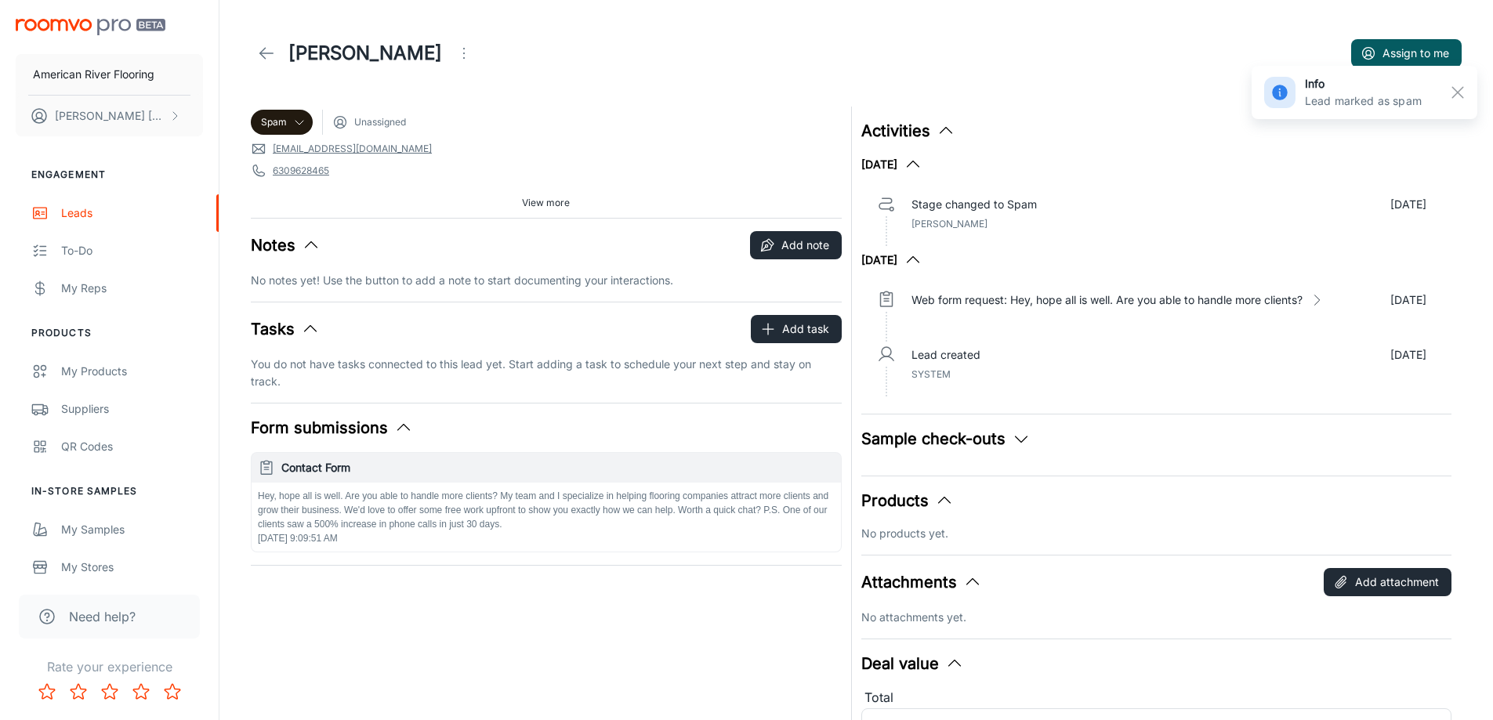
click at [268, 46] on icon at bounding box center [266, 53] width 19 height 19
